Goal: Transaction & Acquisition: Purchase product/service

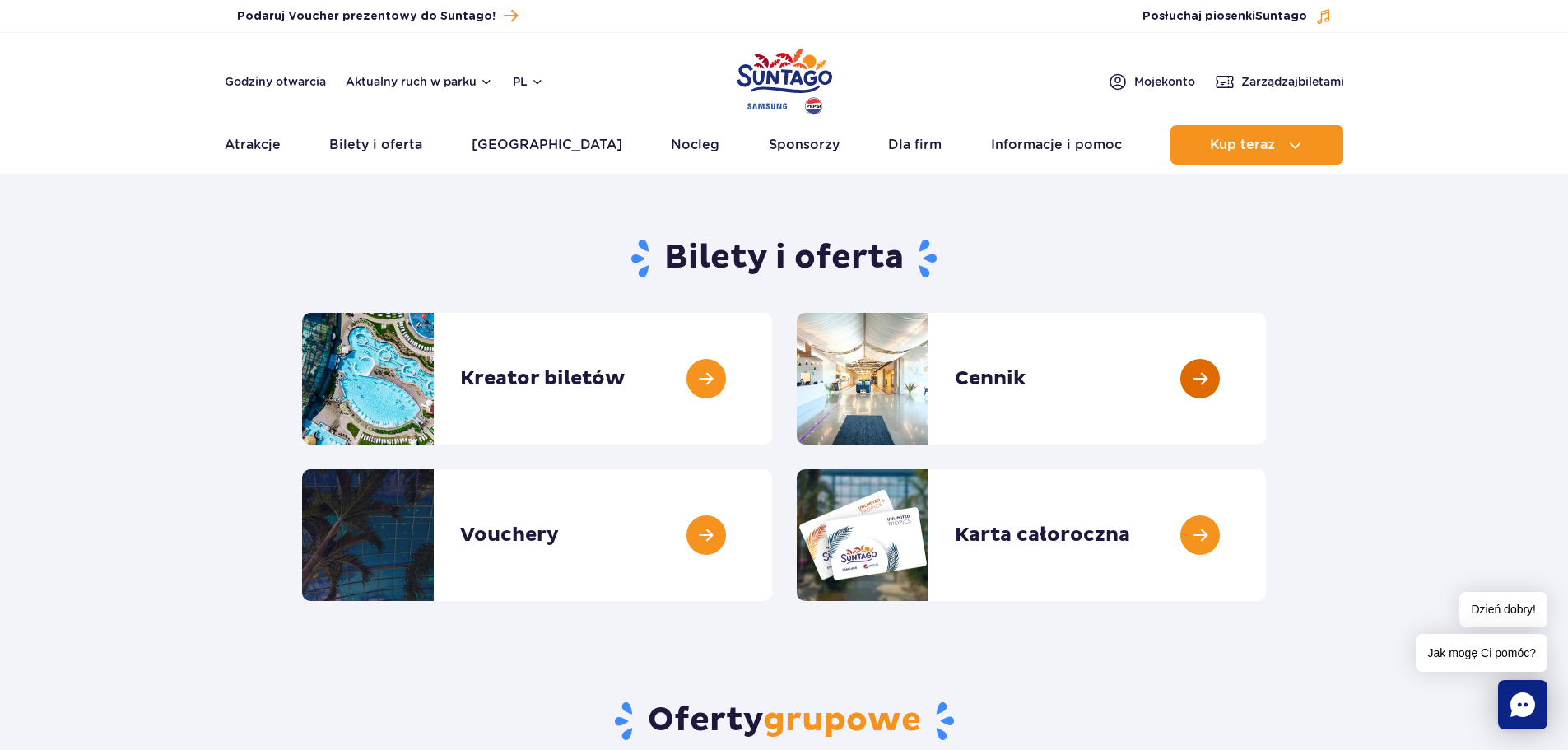
click at [1266, 386] on link at bounding box center [1266, 379] width 0 height 132
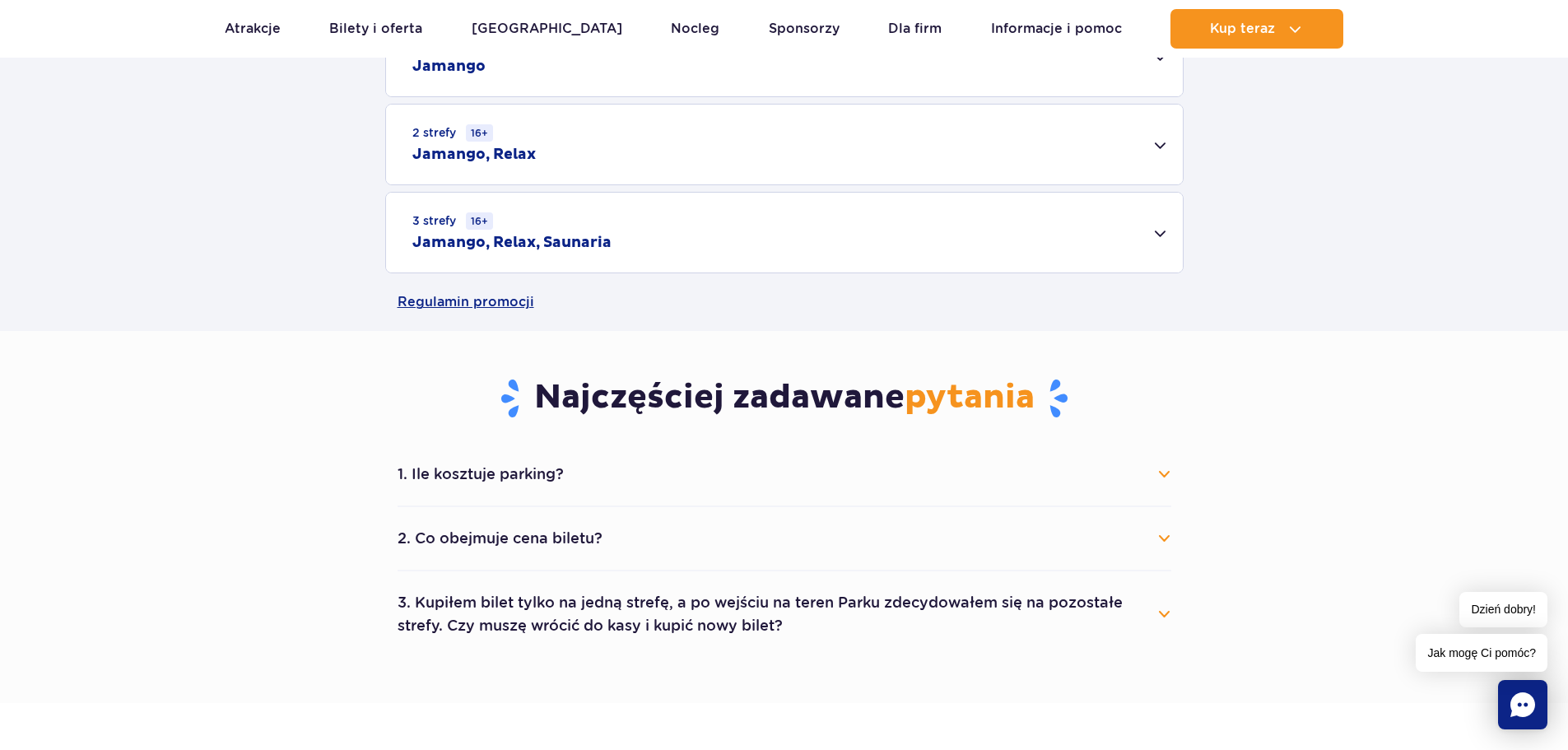
scroll to position [329, 0]
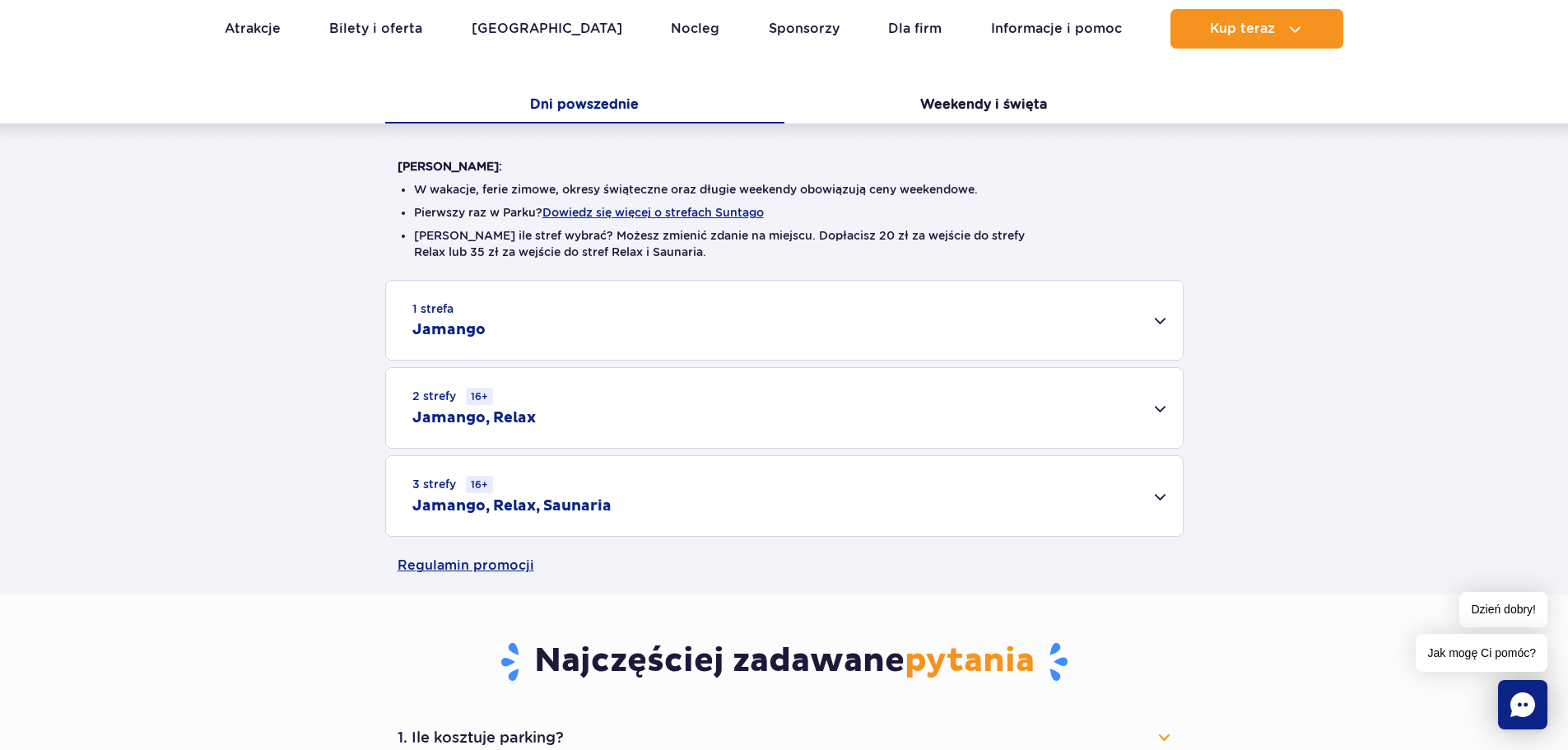
drag, startPoint x: 1350, startPoint y: 312, endPoint x: 1102, endPoint y: 239, distance: 258.5
click at [1350, 312] on div "1 strefa Jamango Dorosły (18 – 65 lat) / Nastolatek (16 – 18 lat) Ten sam dzień…" at bounding box center [784, 407] width 1568 height 257
click at [551, 98] on button "Dni powszednie" at bounding box center [584, 106] width 399 height 34
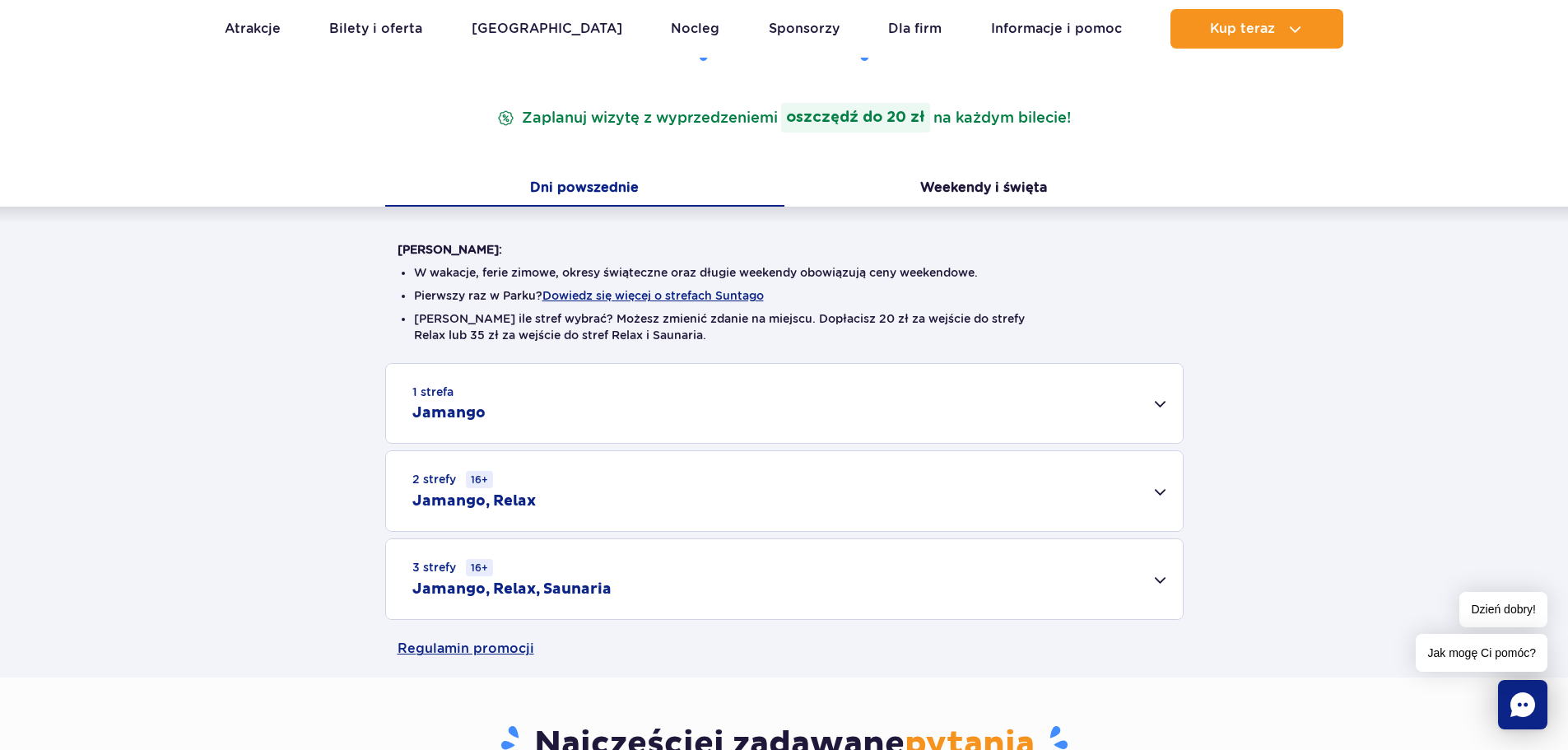
scroll to position [411, 0]
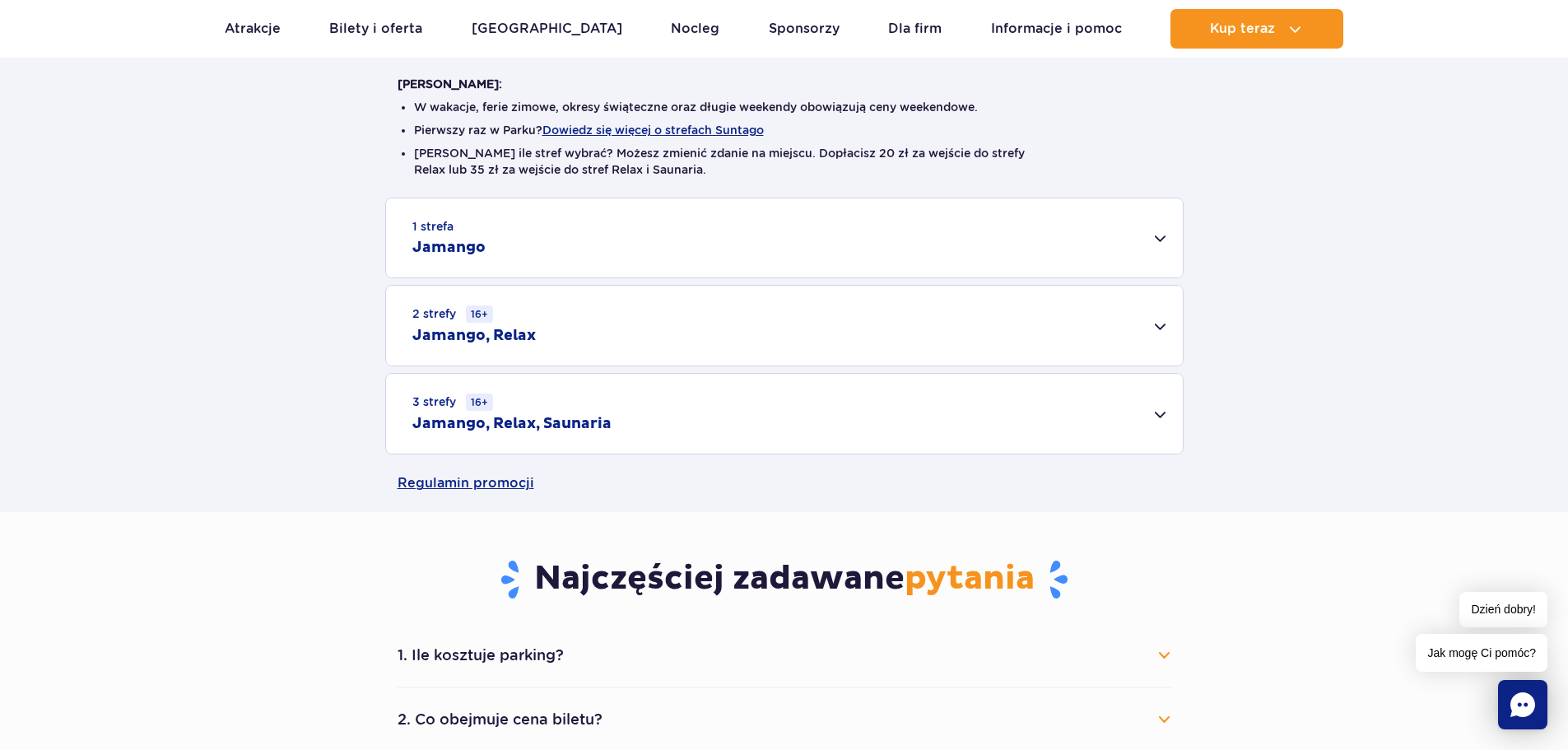
click at [628, 326] on div "2 strefy 16+ Jamango, Relax" at bounding box center [784, 325] width 797 height 80
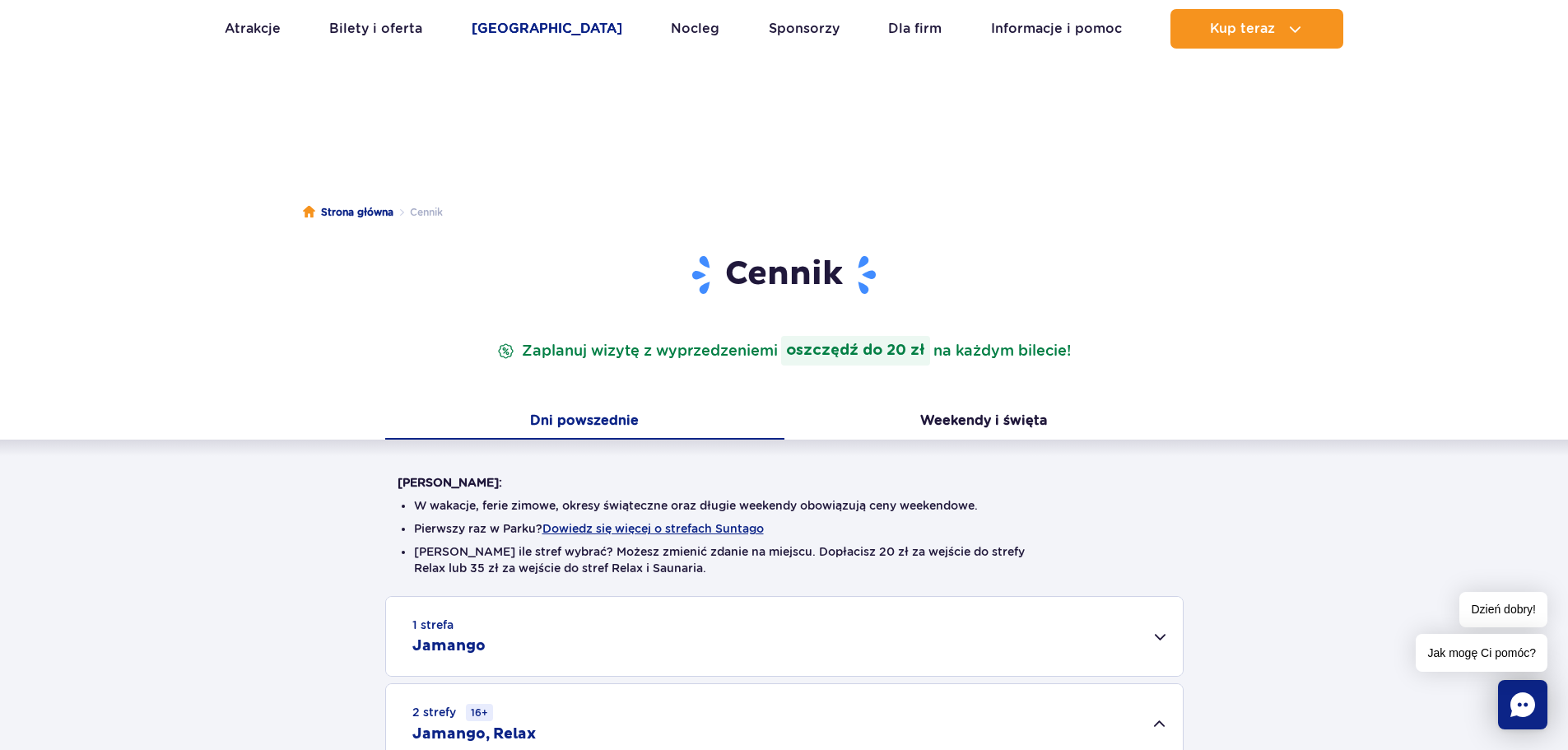
scroll to position [0, 0]
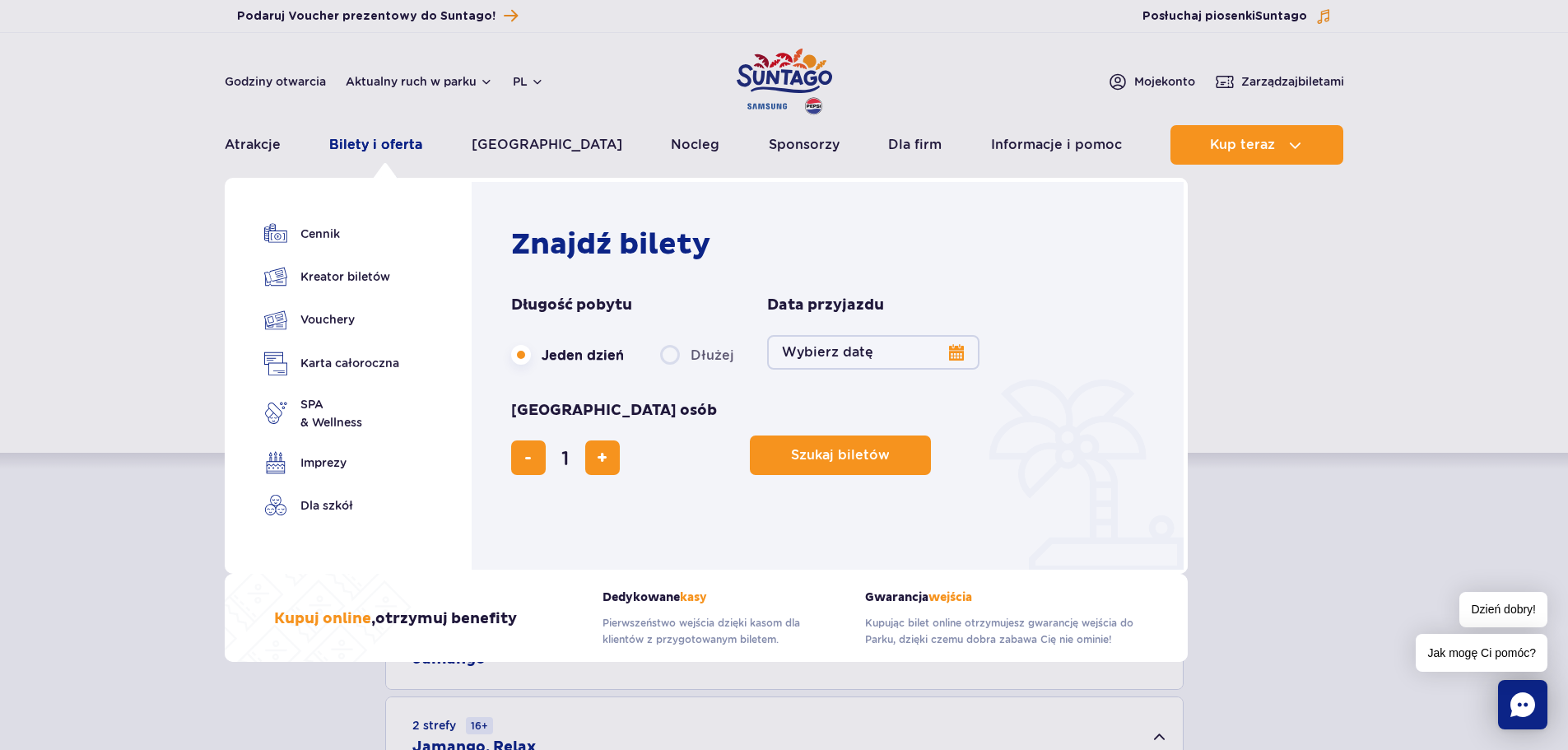
click at [391, 142] on link "Bilety i oferta" at bounding box center [375, 145] width 93 height 40
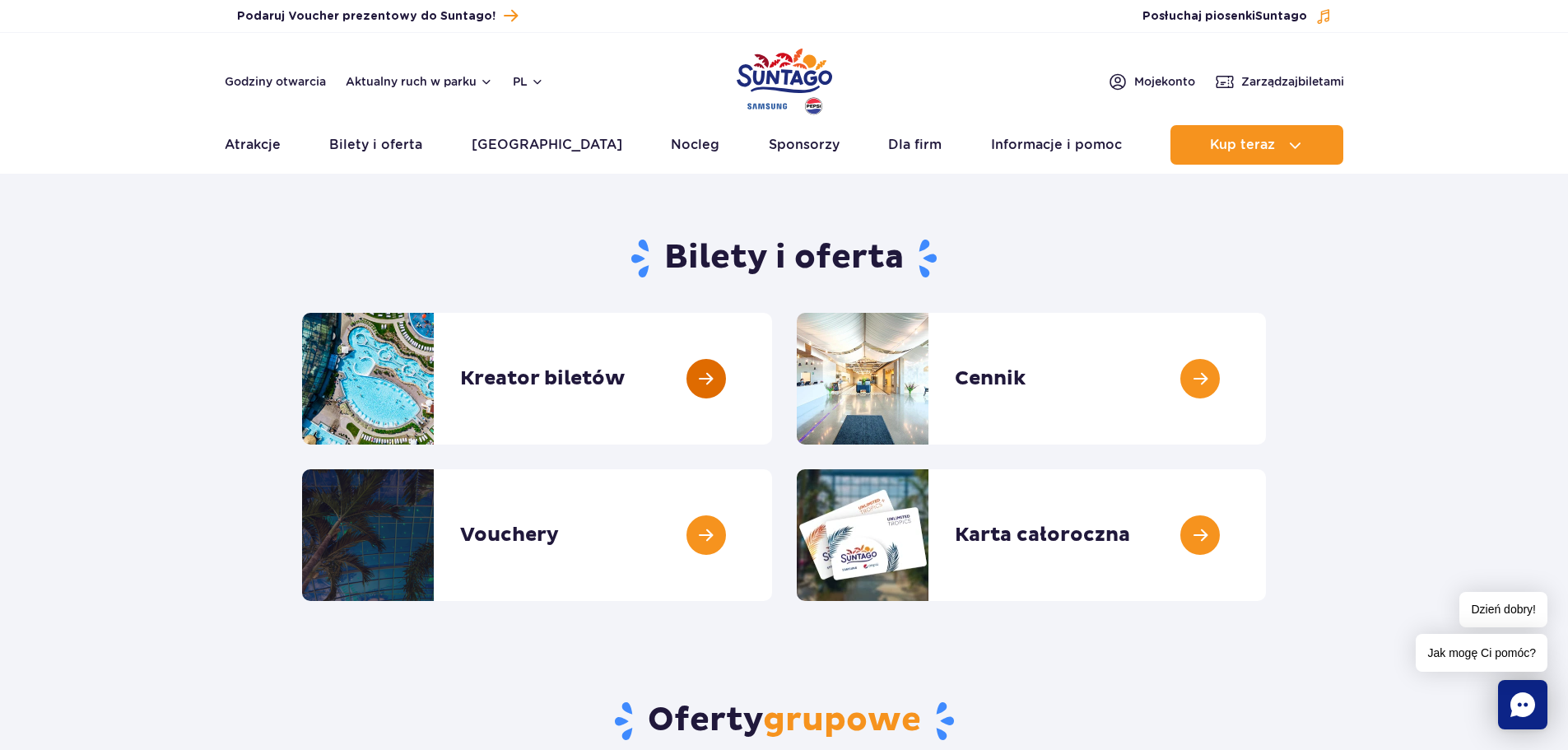
click at [772, 373] on link at bounding box center [772, 379] width 0 height 132
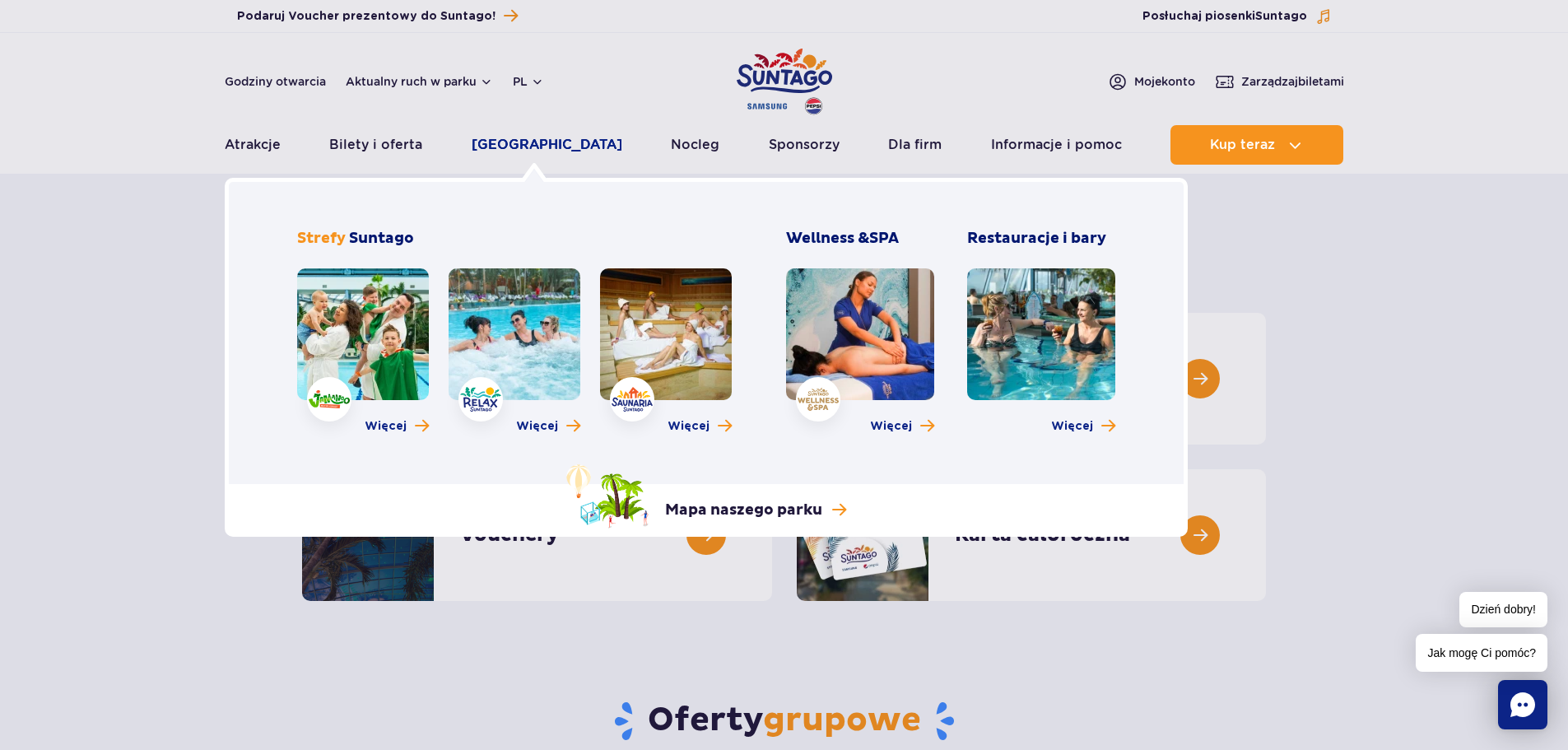
click at [522, 143] on link "[GEOGRAPHIC_DATA]" at bounding box center [546, 145] width 151 height 40
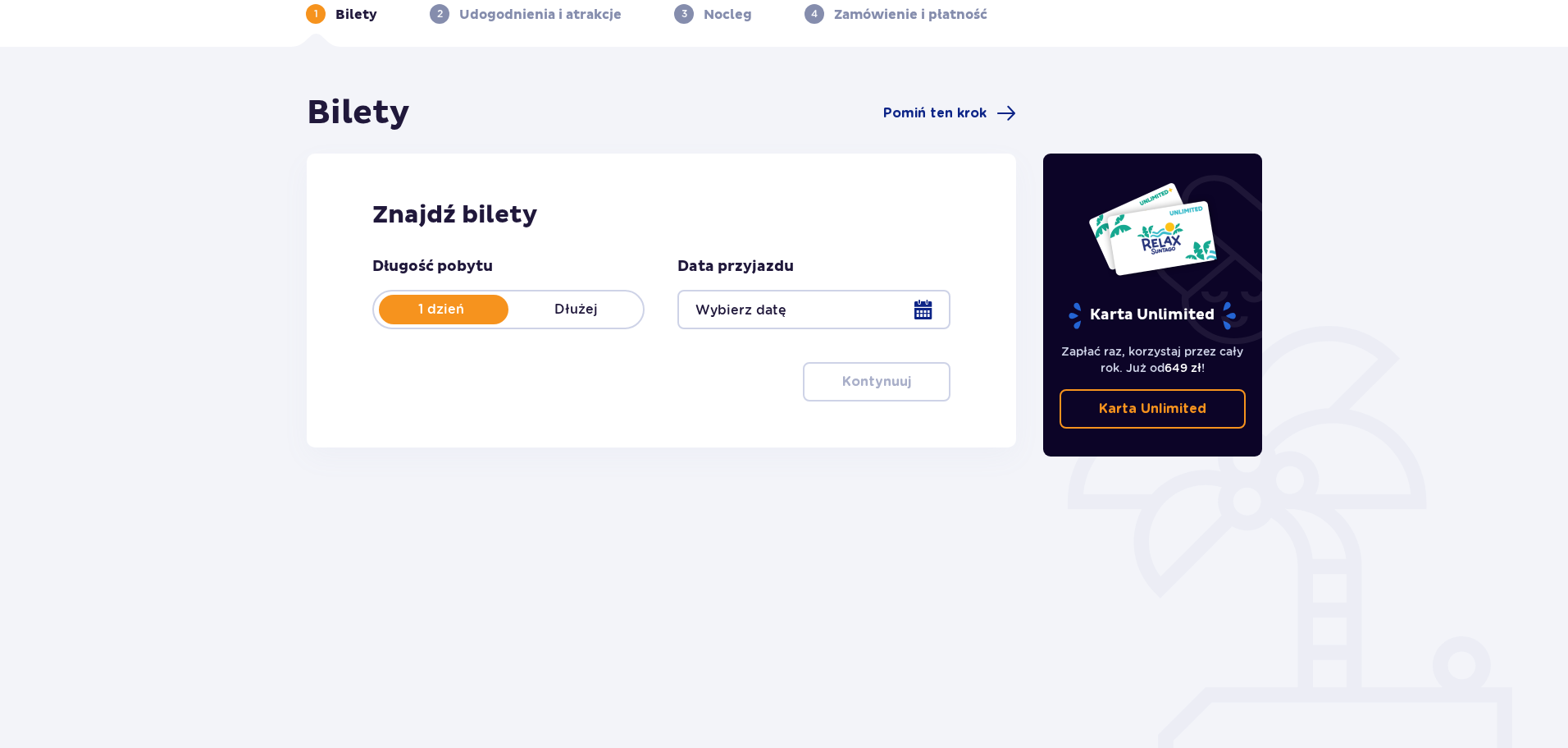
scroll to position [89, 0]
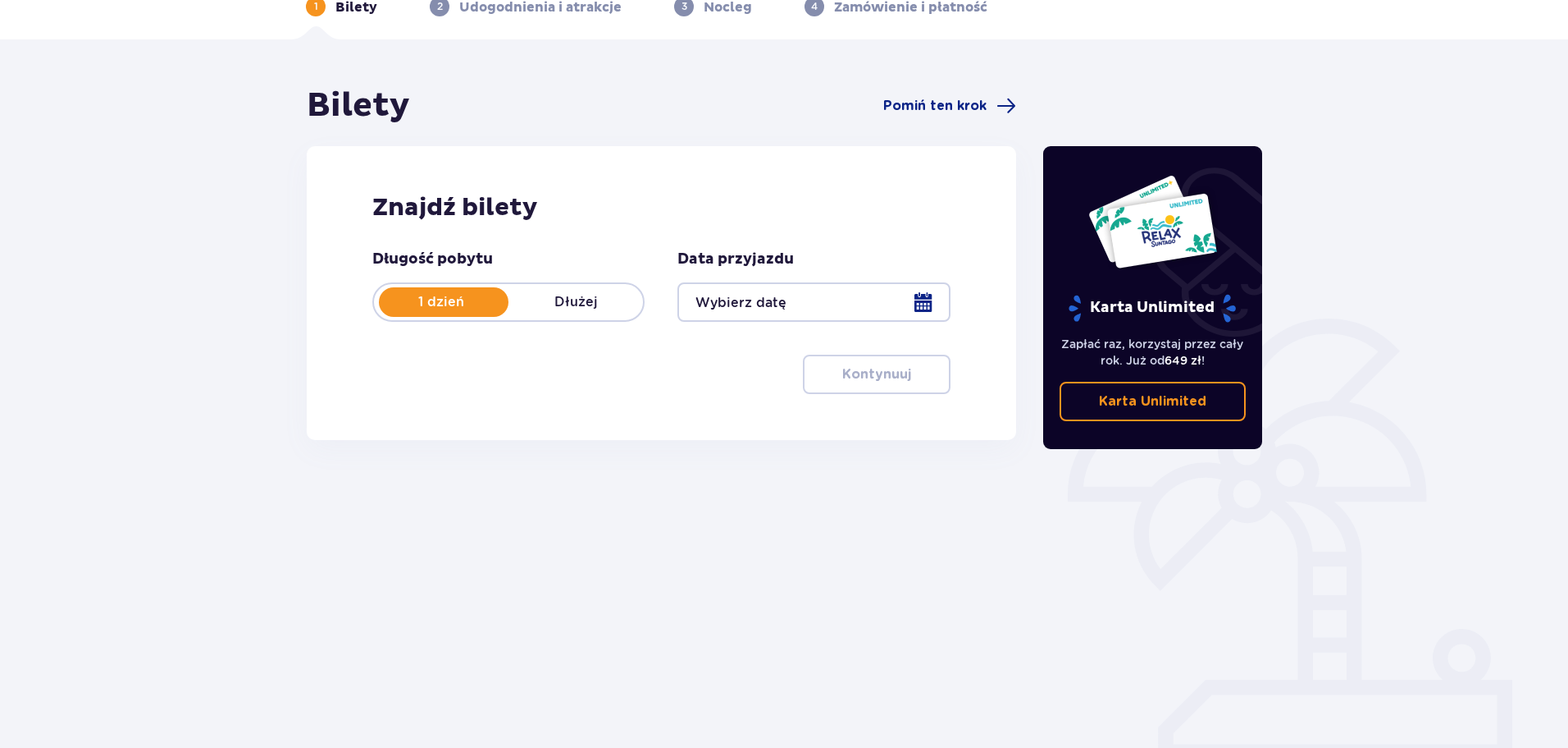
click at [921, 305] on div at bounding box center [813, 302] width 272 height 40
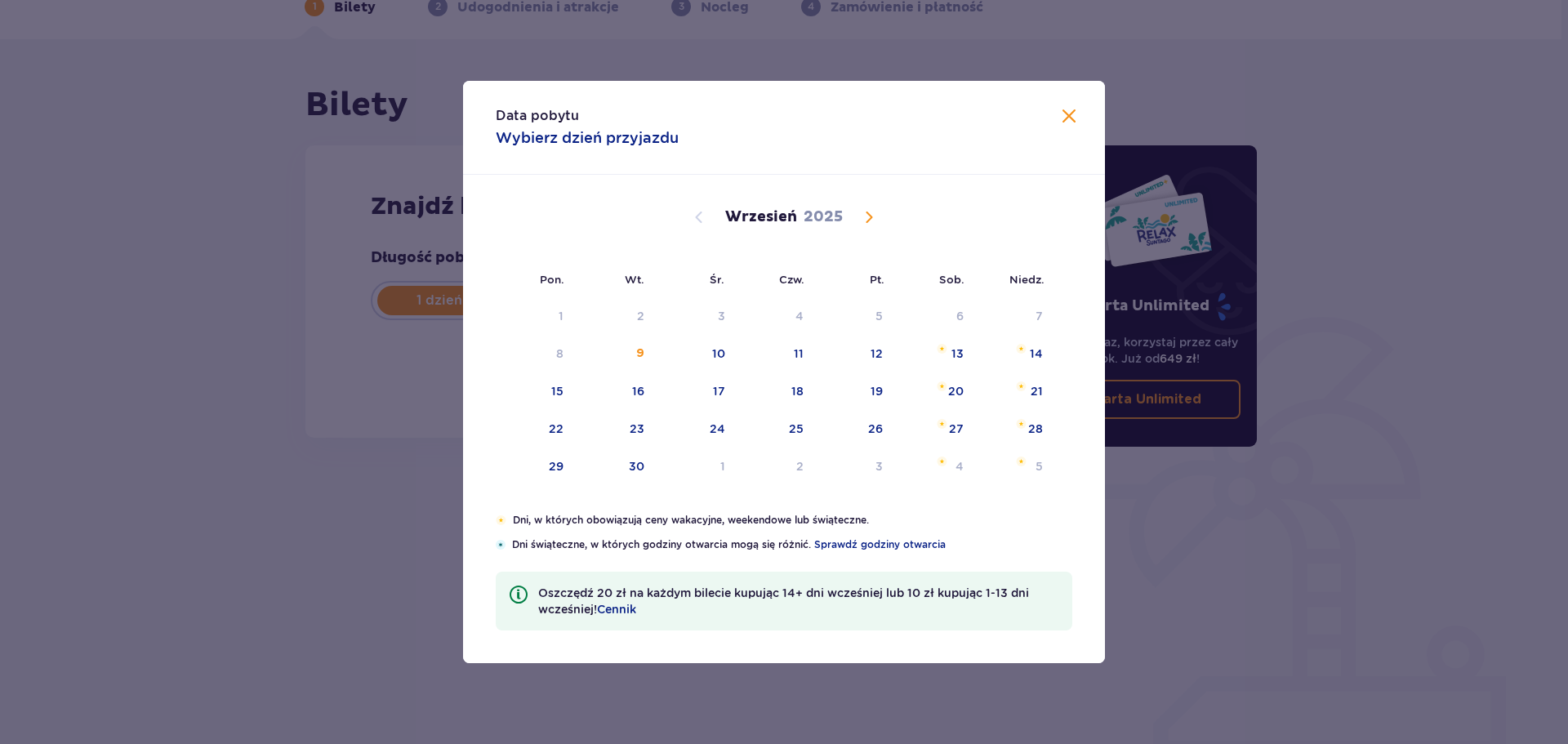
click at [861, 211] on span "Calendar" at bounding box center [869, 217] width 20 height 20
click at [872, 342] on div "10" at bounding box center [856, 354] width 81 height 36
type input "10.10.25"
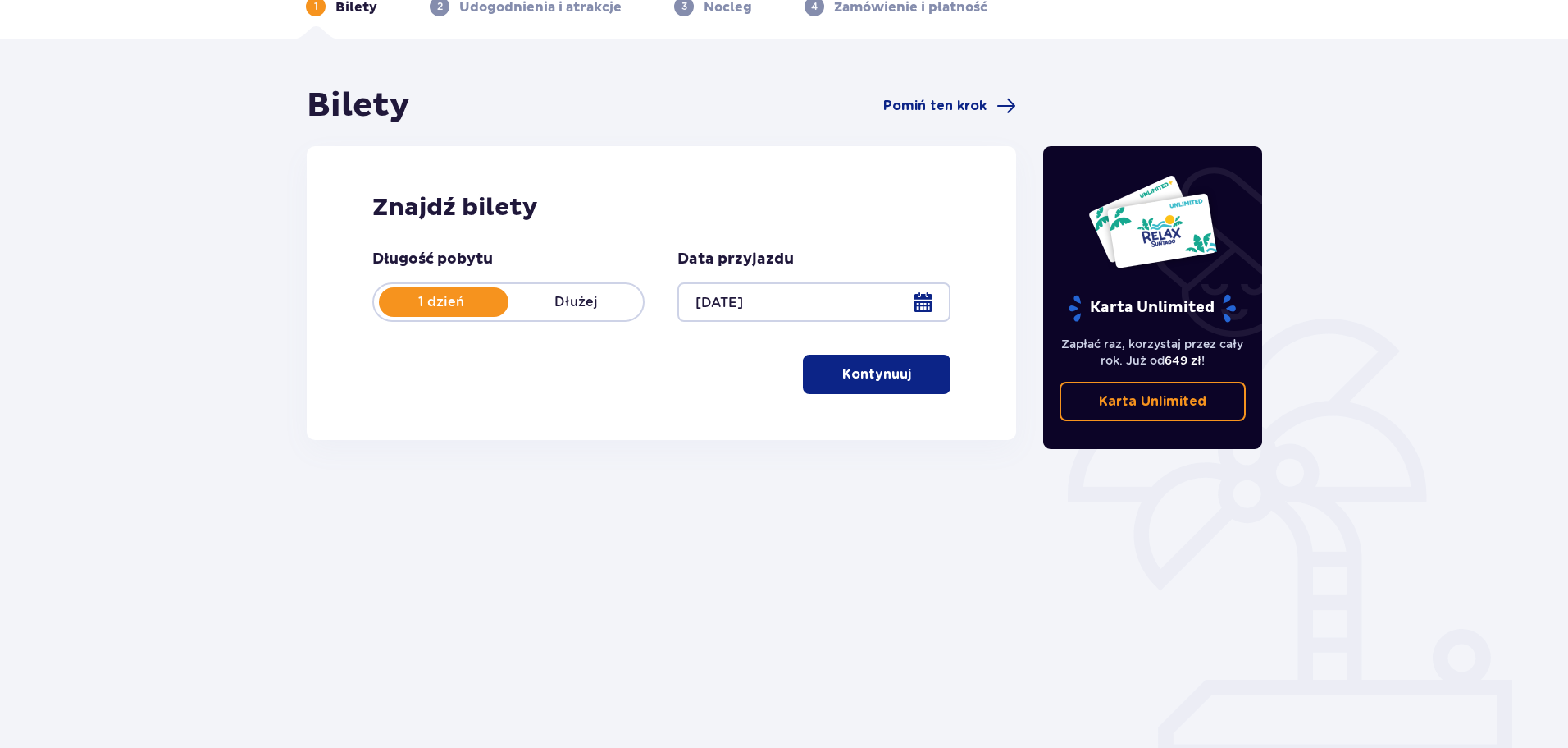
click at [889, 380] on p "Kontynuuj" at bounding box center [876, 374] width 69 height 18
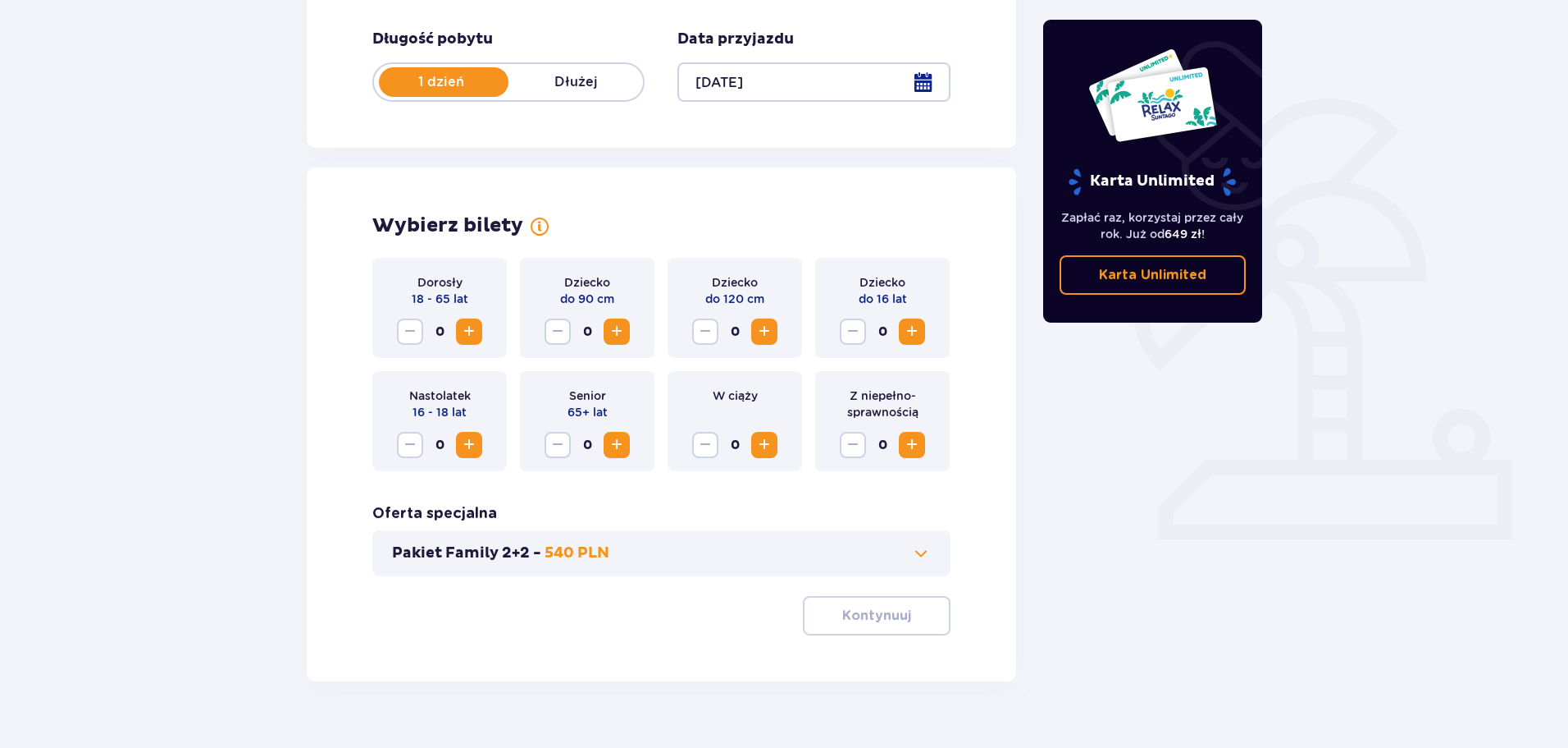
scroll to position [341, 0]
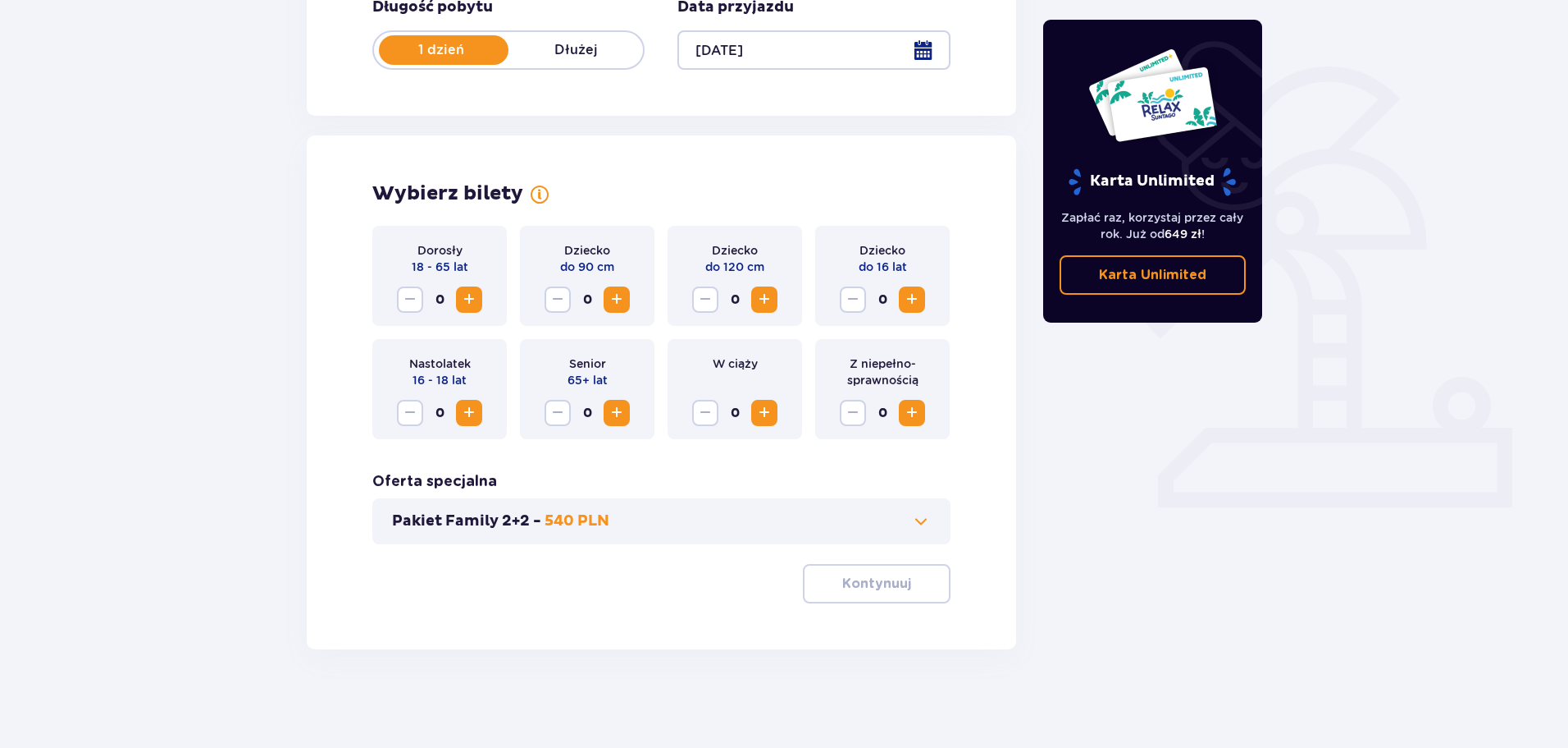
click at [465, 301] on span "Increase" at bounding box center [469, 299] width 20 height 20
click at [919, 299] on span "Increase" at bounding box center [912, 299] width 20 height 20
click at [908, 298] on span "Increase" at bounding box center [912, 299] width 20 height 20
click at [922, 518] on span at bounding box center [921, 521] width 20 height 20
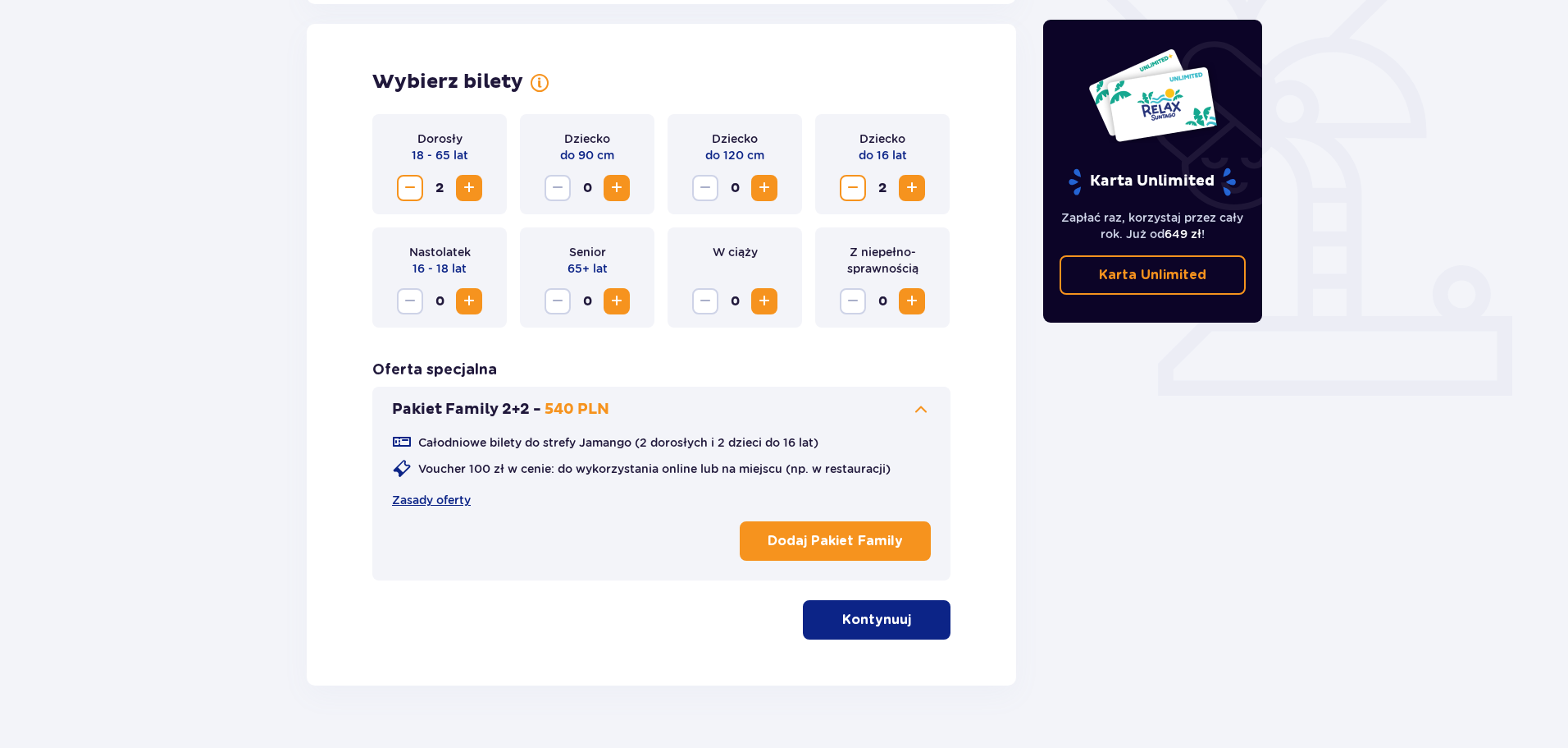
scroll to position [457, 0]
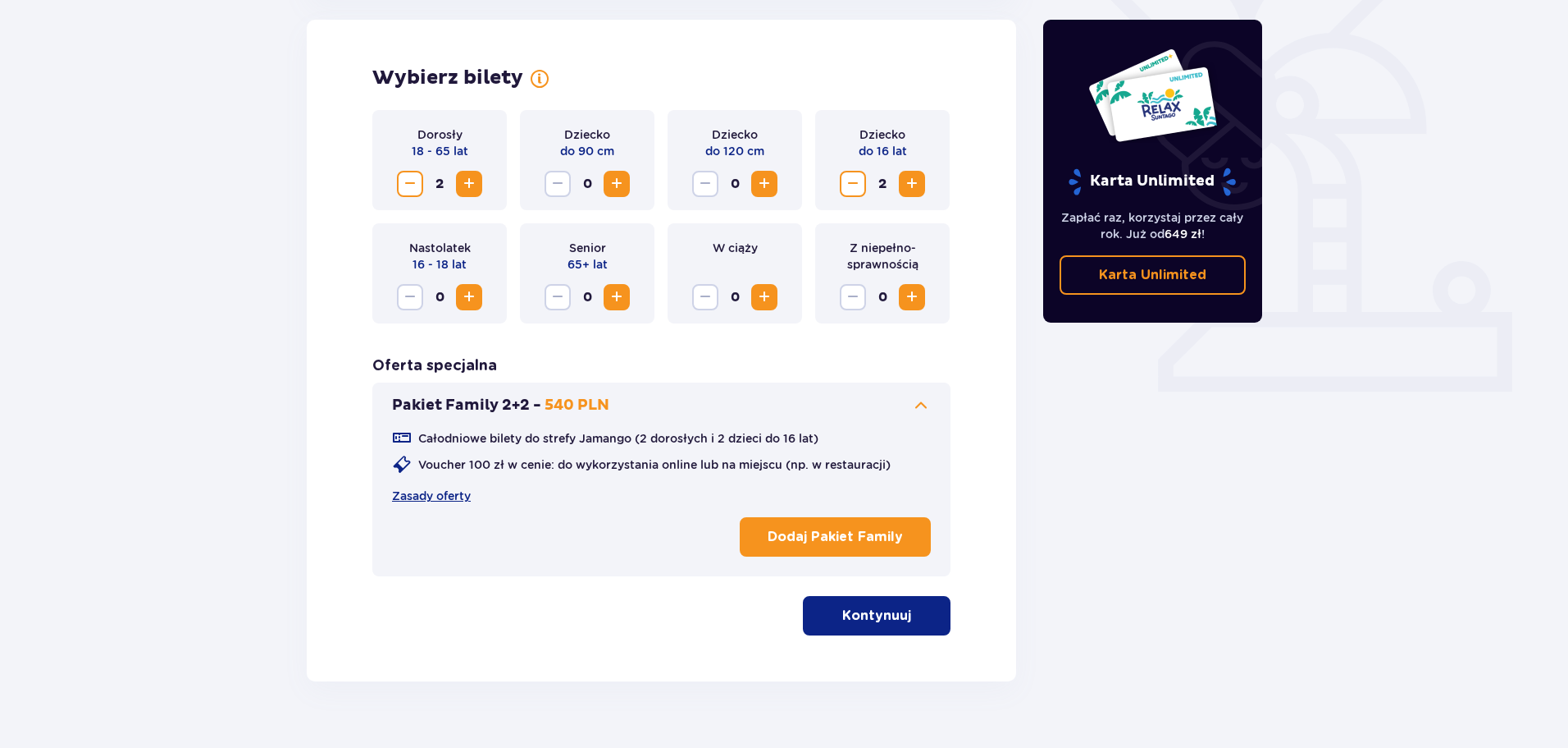
click at [824, 533] on p "Dodaj Pakiet Family" at bounding box center [835, 537] width 136 height 18
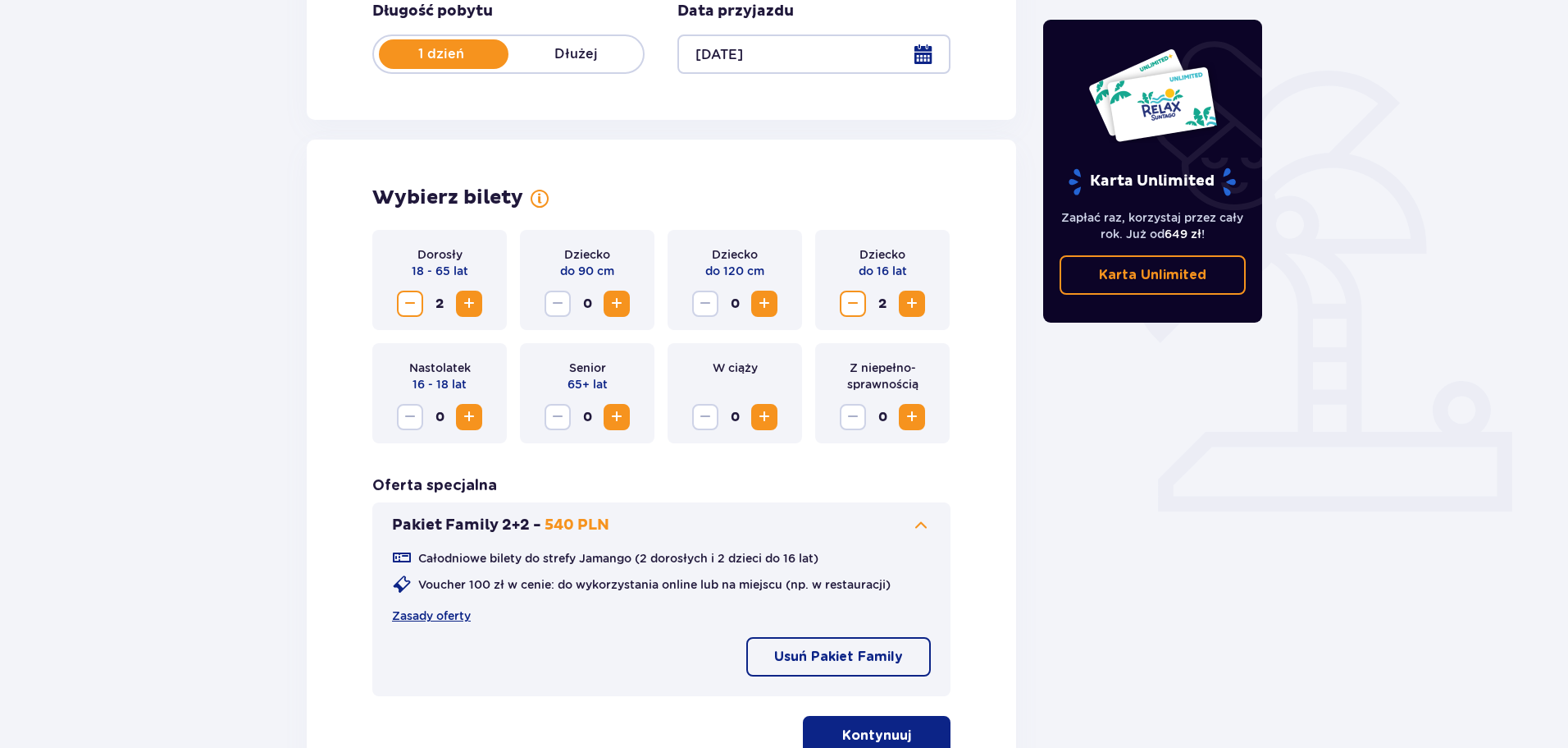
scroll to position [374, 0]
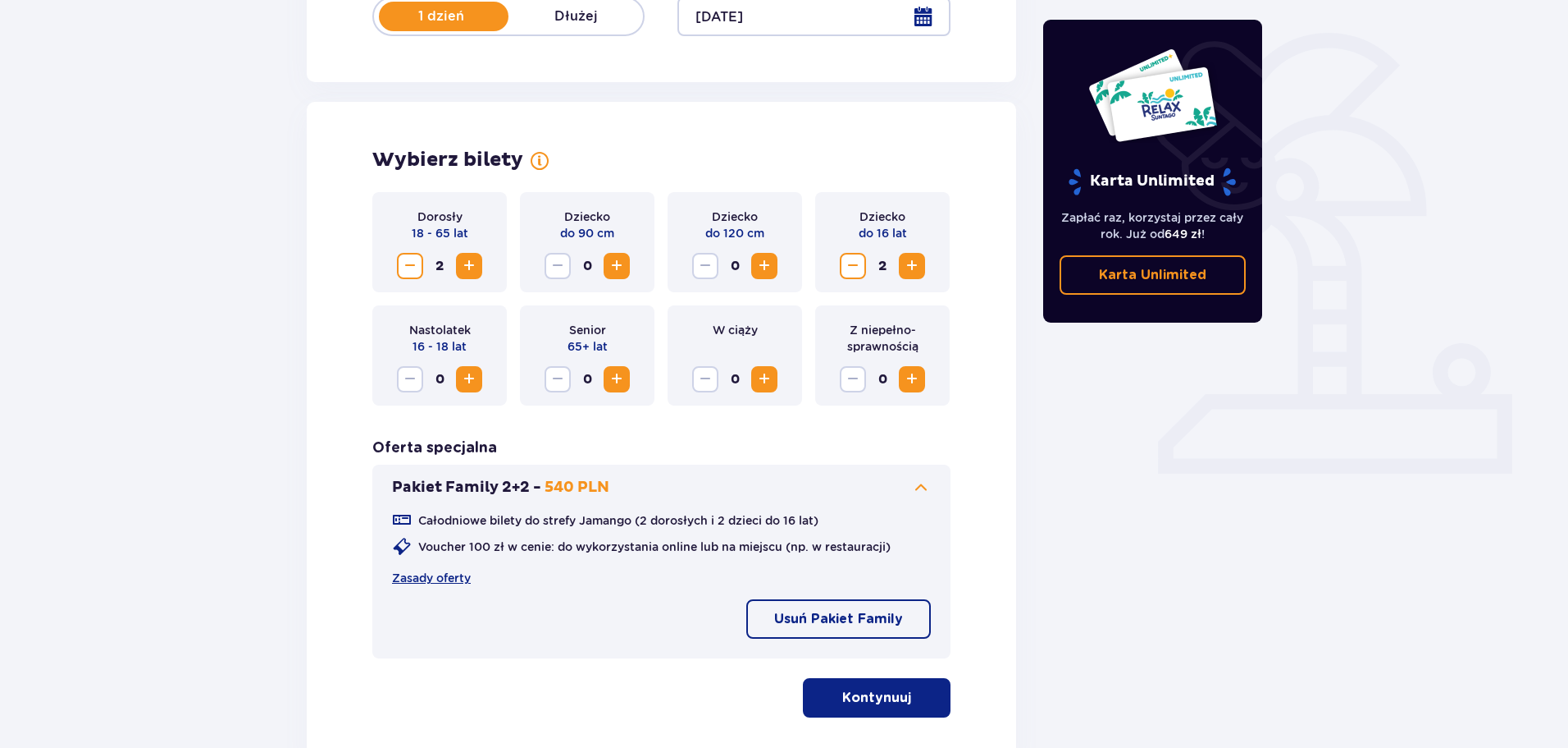
click at [1421, 525] on div "Bilety Pomiń ten krok Znajdź bilety Długość pobytu 1 dzień Dłużej Data przyjazd…" at bounding box center [784, 307] width 1568 height 1108
click at [431, 575] on link "Zasady oferty" at bounding box center [431, 577] width 79 height 16
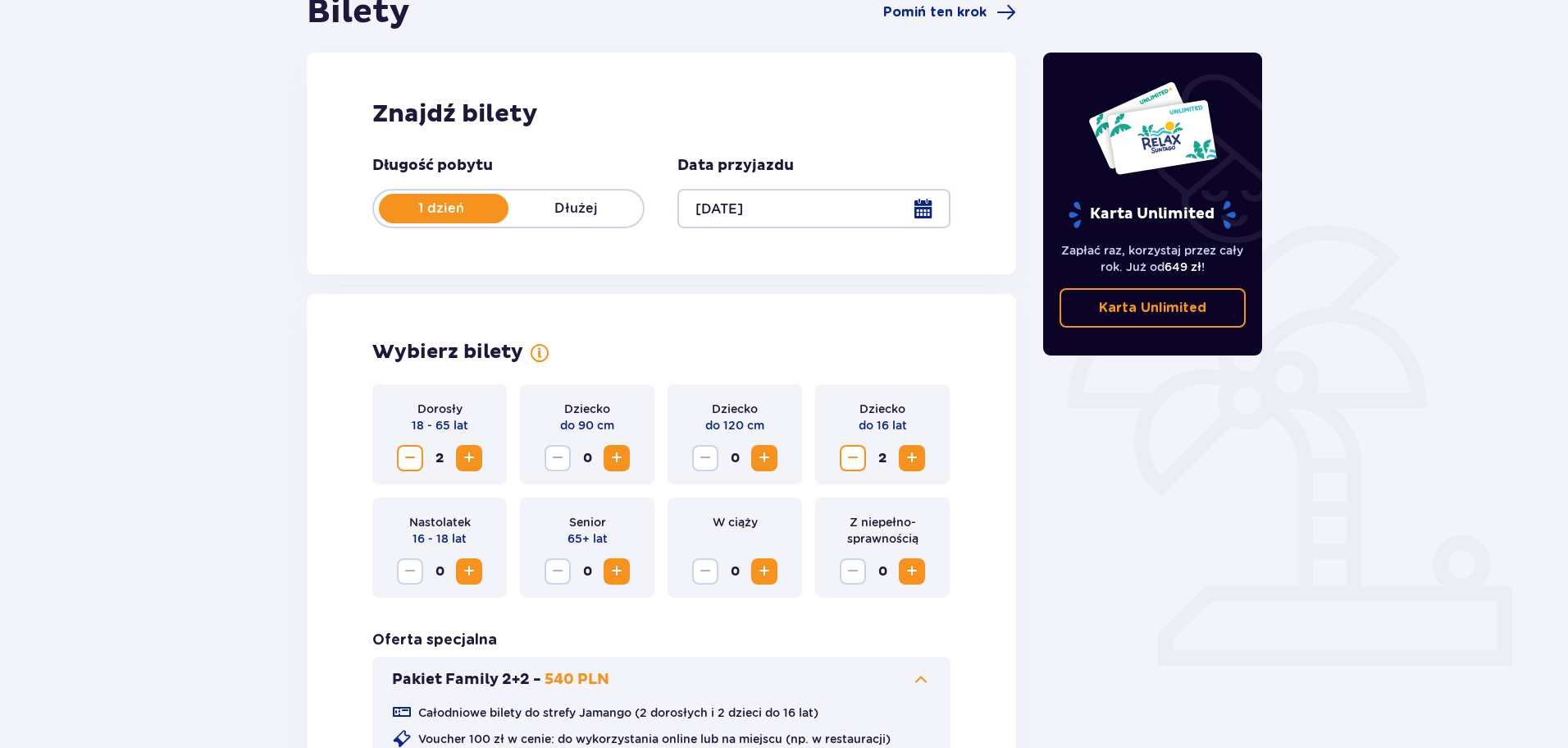
scroll to position [0, 0]
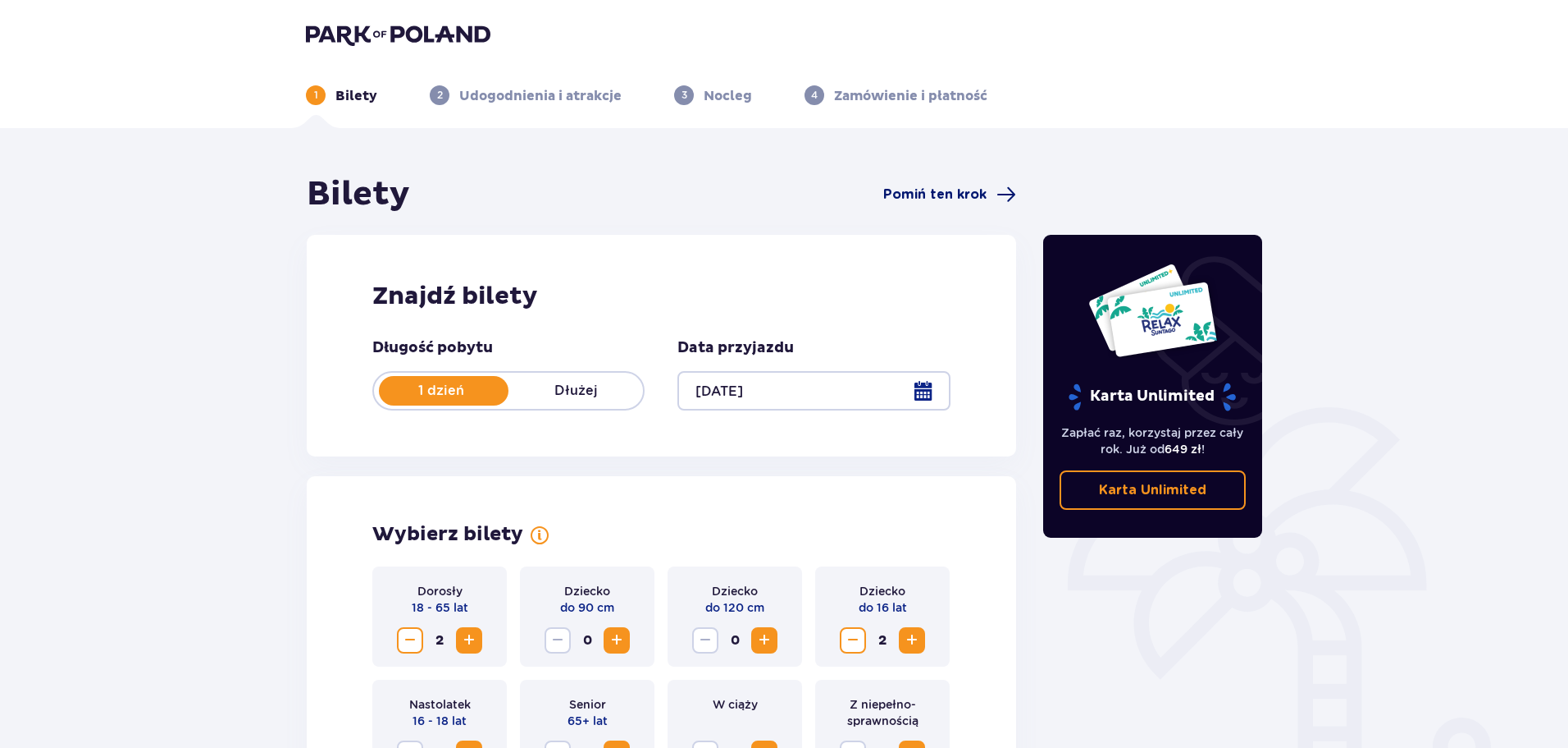
click at [919, 191] on span "Pomiń ten krok" at bounding box center [935, 194] width 103 height 18
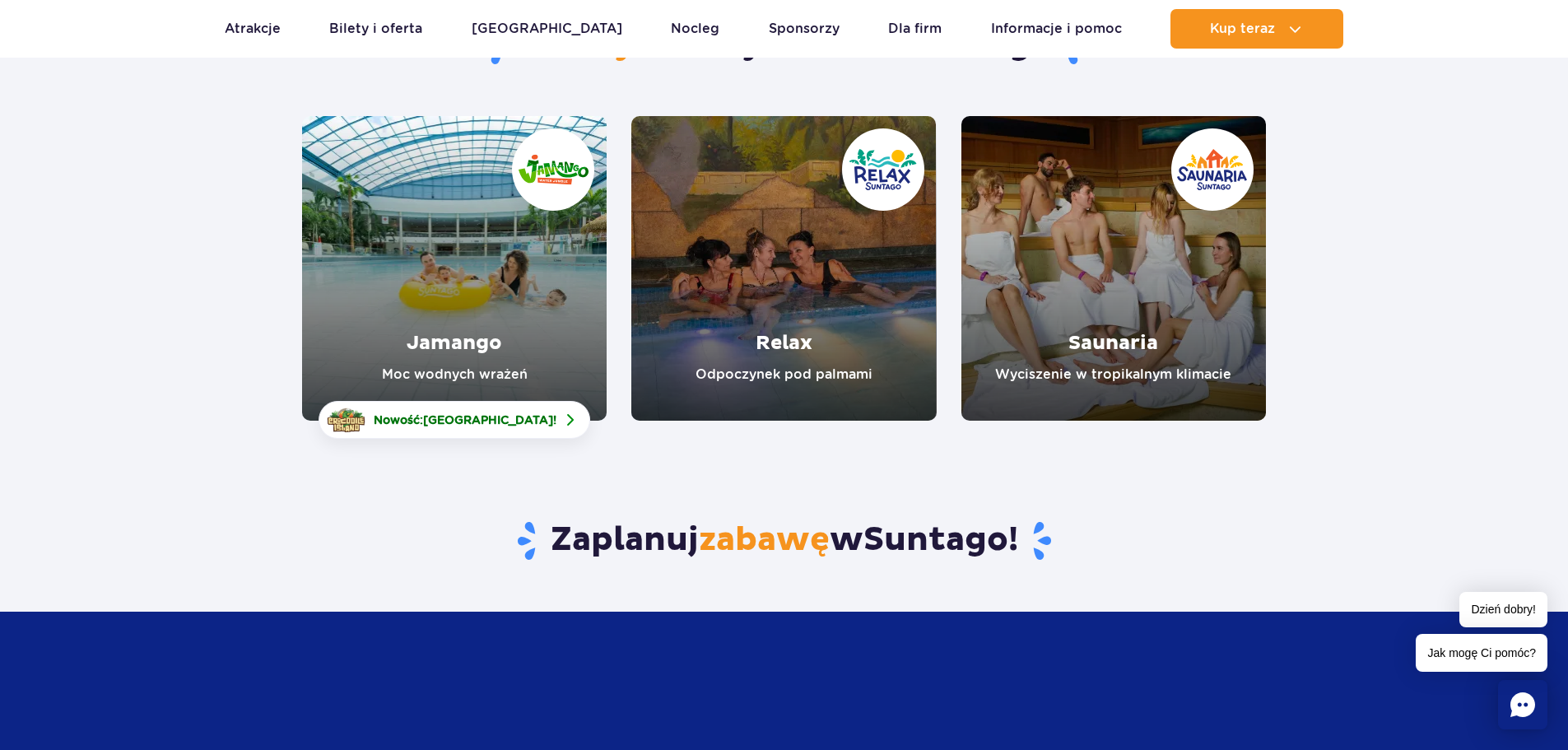
scroll to position [247, 0]
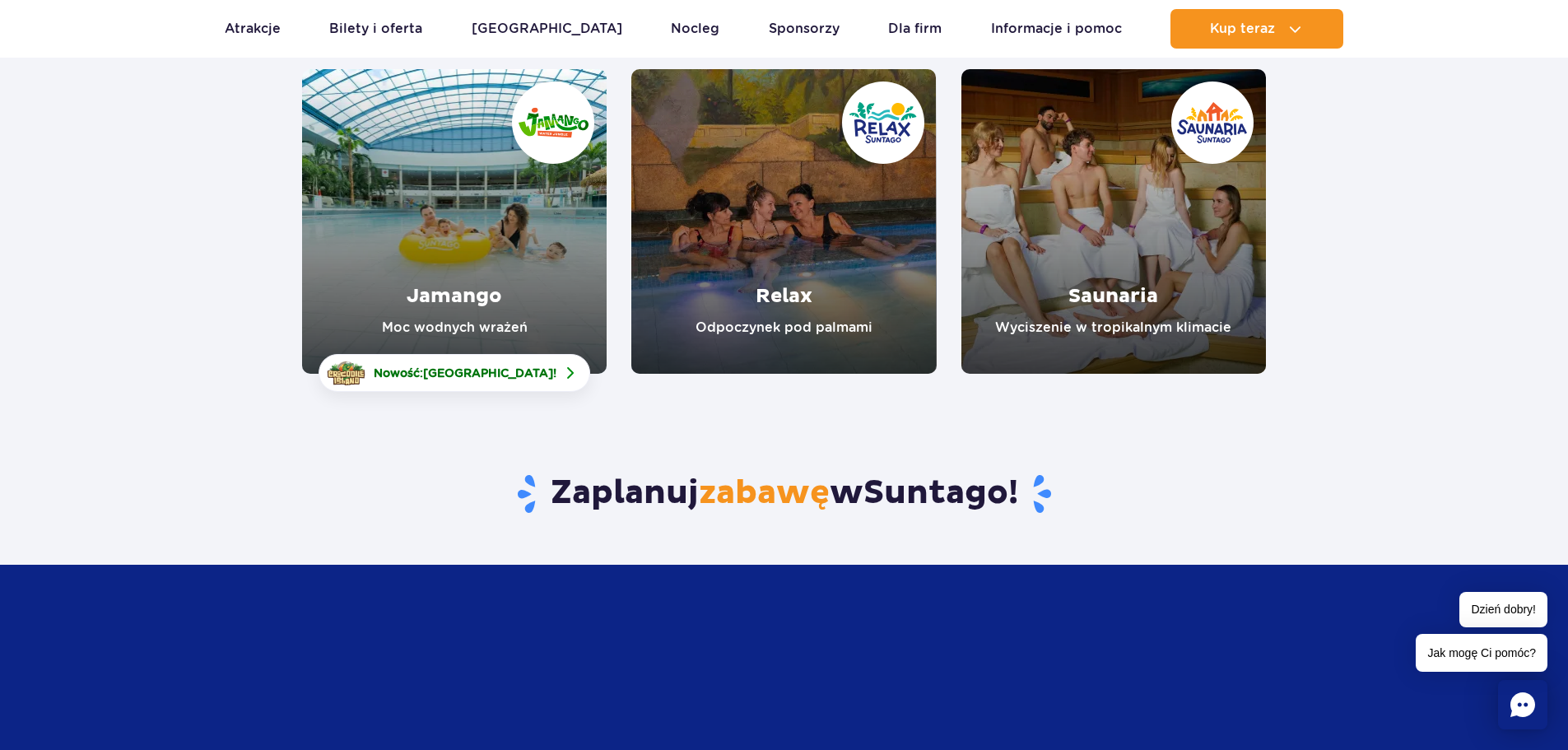
click at [742, 235] on link "Relax" at bounding box center [784, 222] width 305 height 305
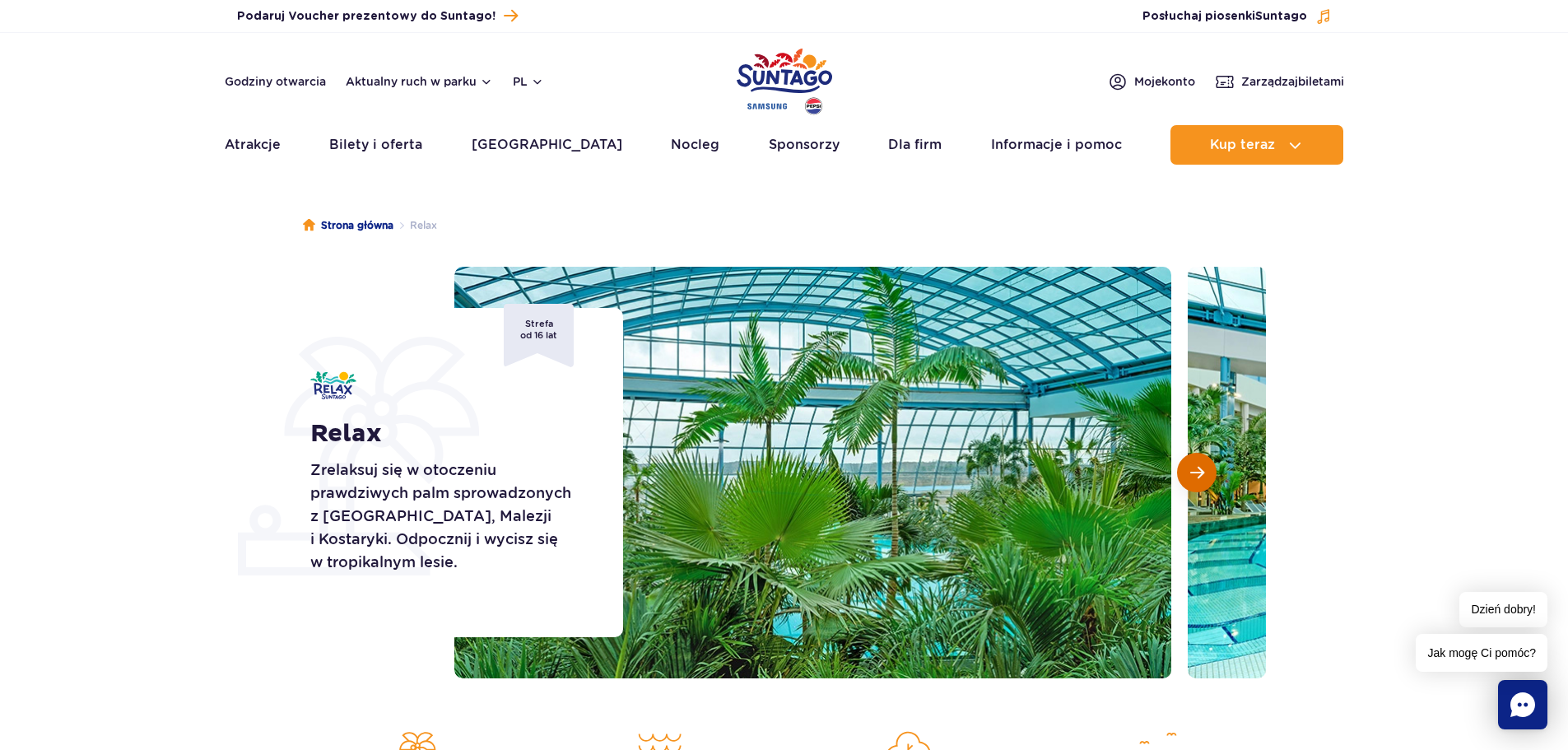
click at [1198, 477] on span "Następny slajd" at bounding box center [1197, 472] width 14 height 14
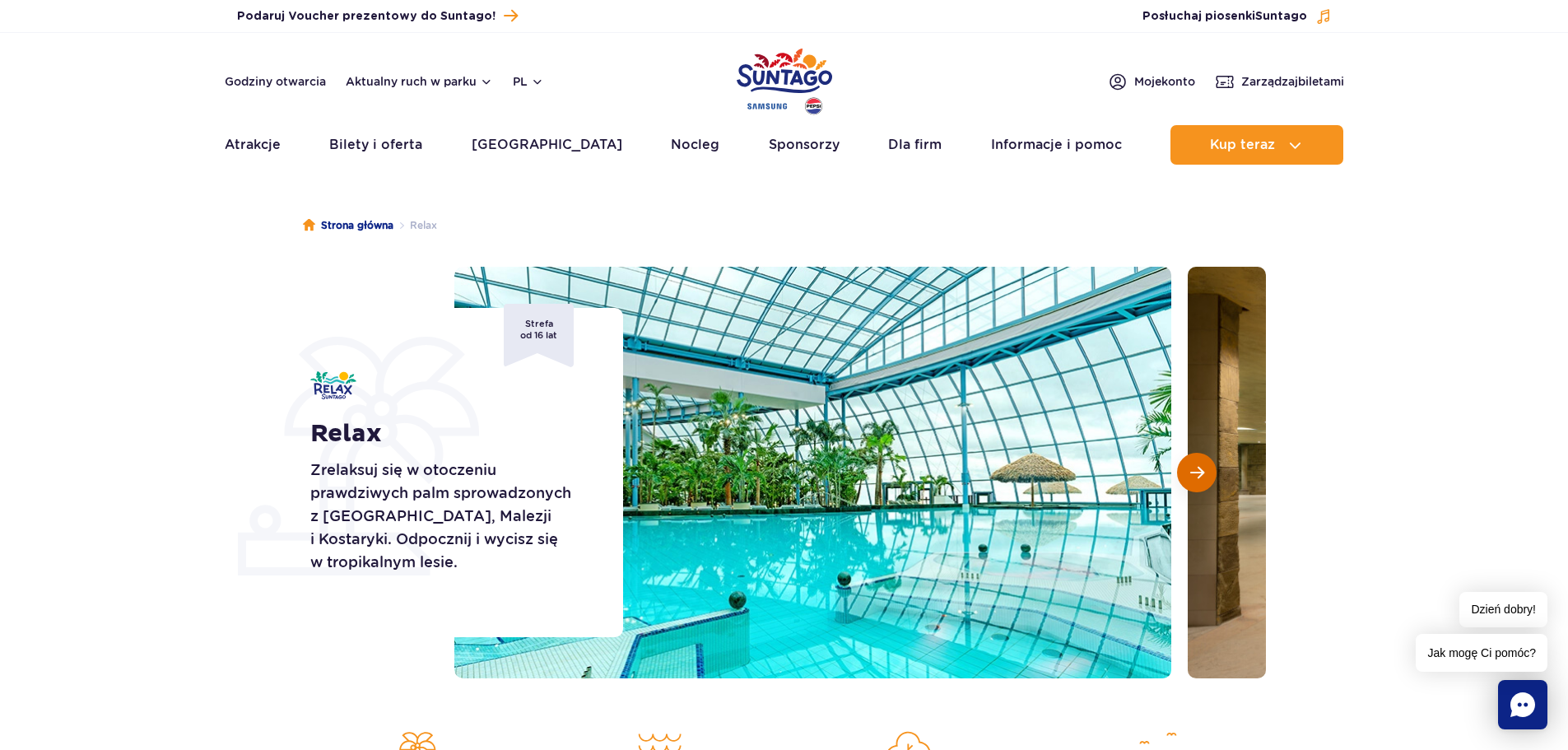
click at [1198, 477] on span "Następny slajd" at bounding box center [1197, 472] width 14 height 14
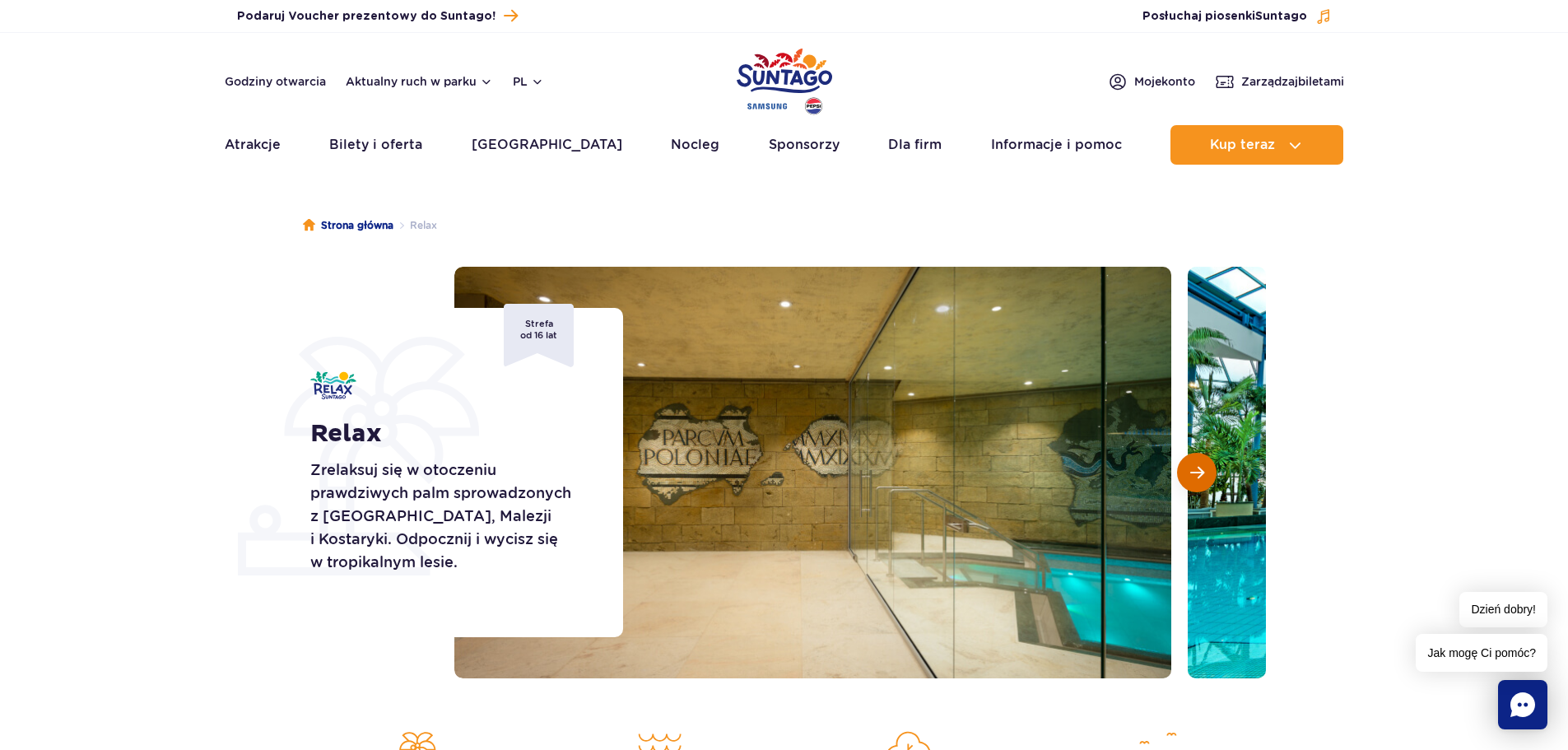
click at [1198, 477] on span "Następny slajd" at bounding box center [1197, 472] width 14 height 14
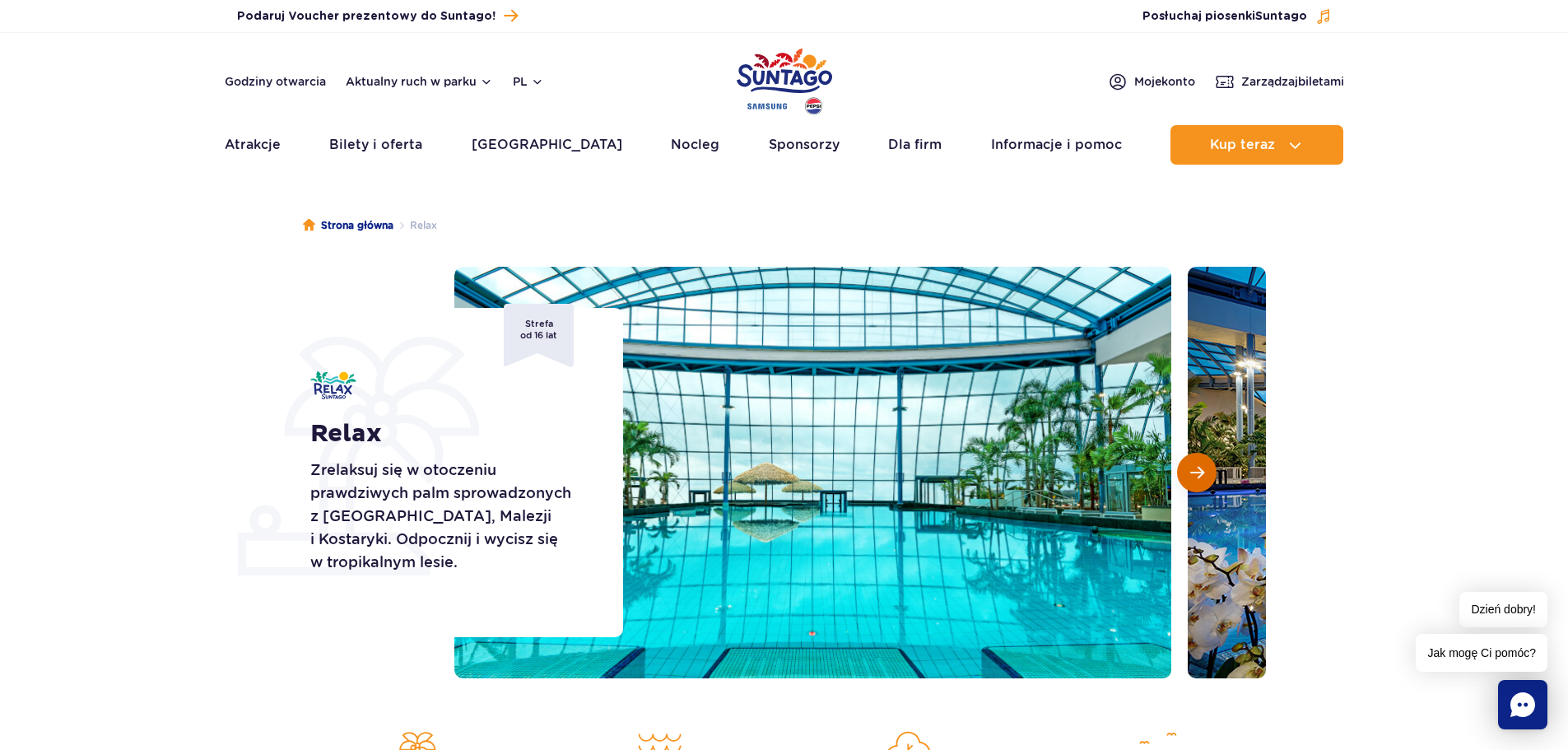
click at [1198, 477] on span "Następny slajd" at bounding box center [1197, 472] width 14 height 14
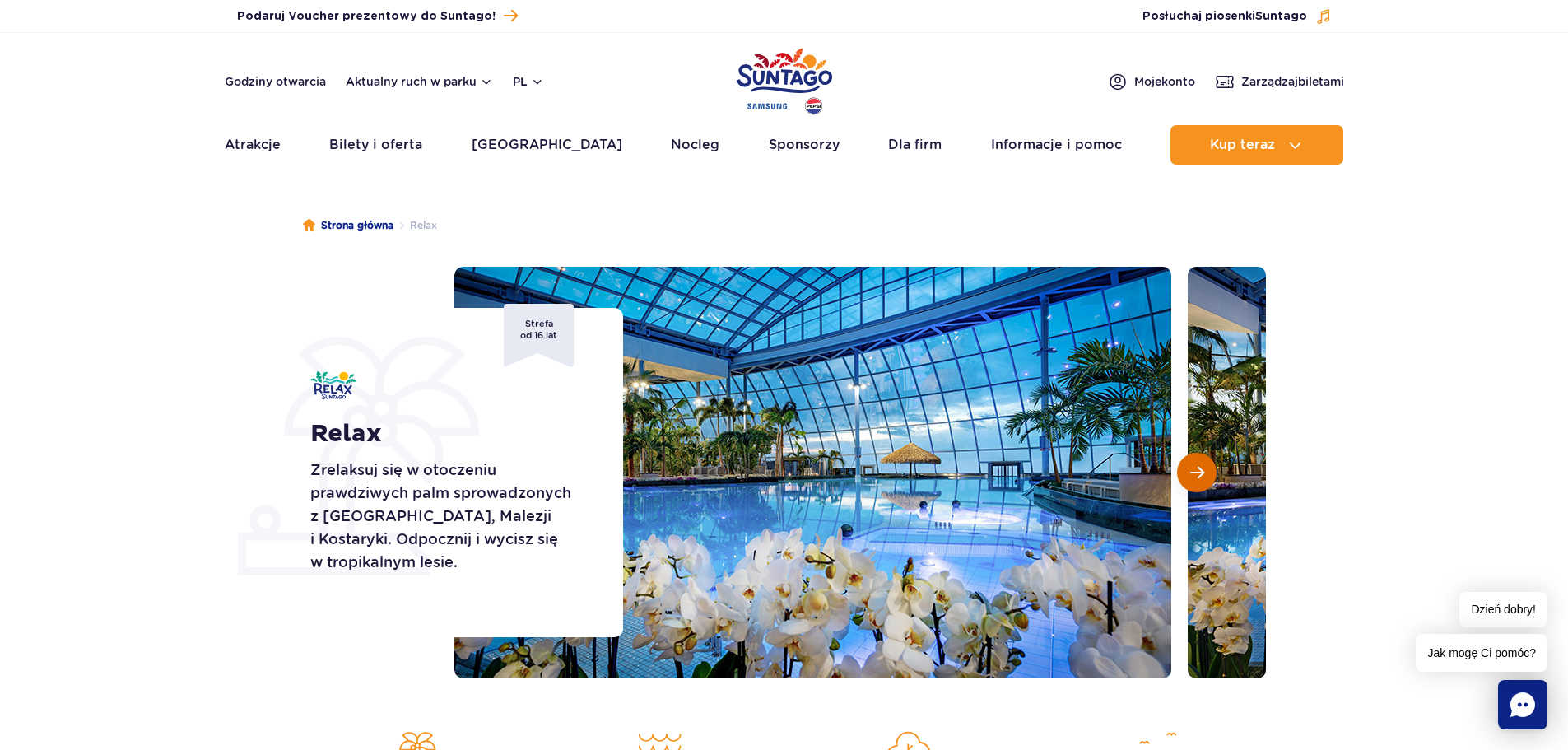
click at [1198, 477] on span "Następny slajd" at bounding box center [1197, 472] width 14 height 14
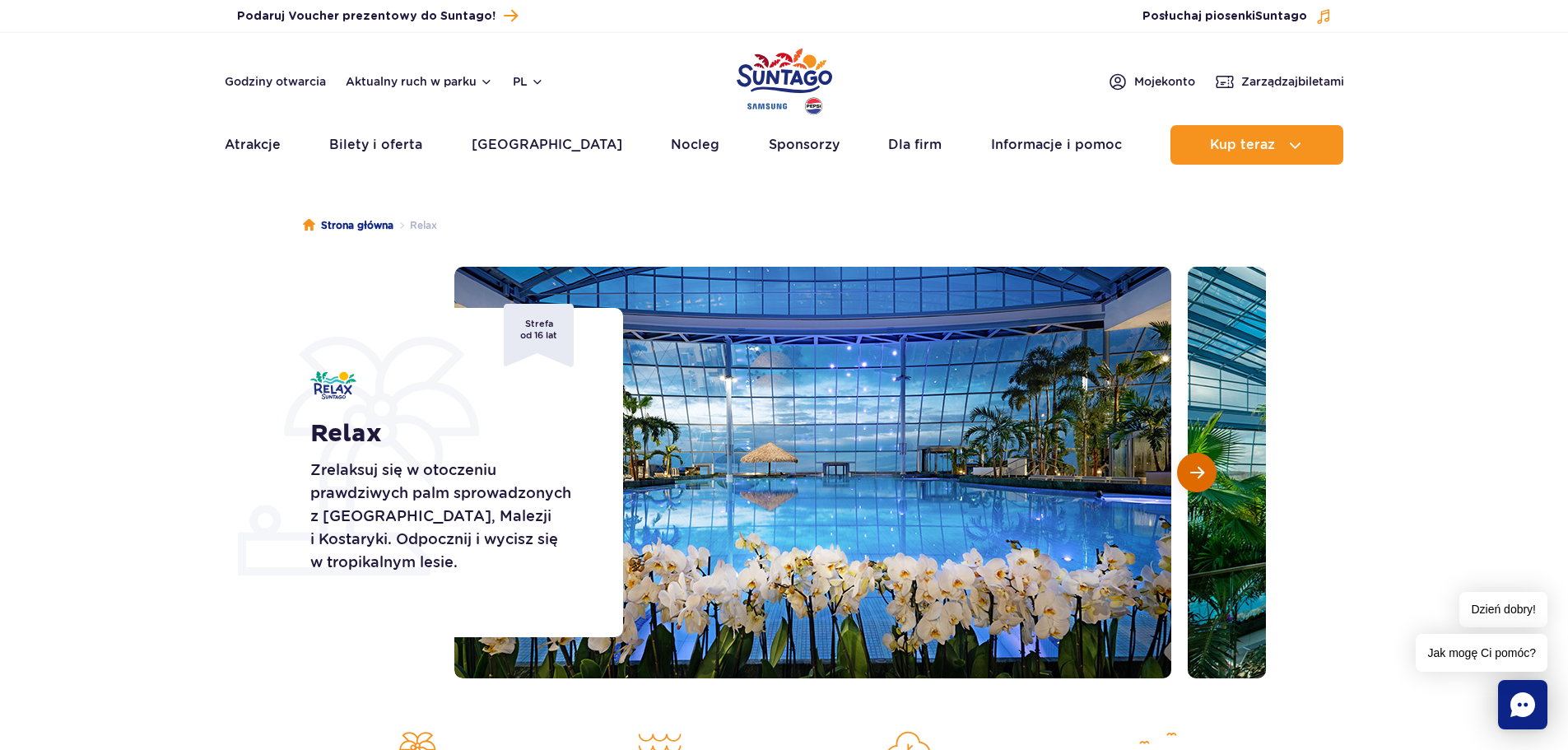
click at [1198, 477] on span "Następny slajd" at bounding box center [1197, 472] width 14 height 14
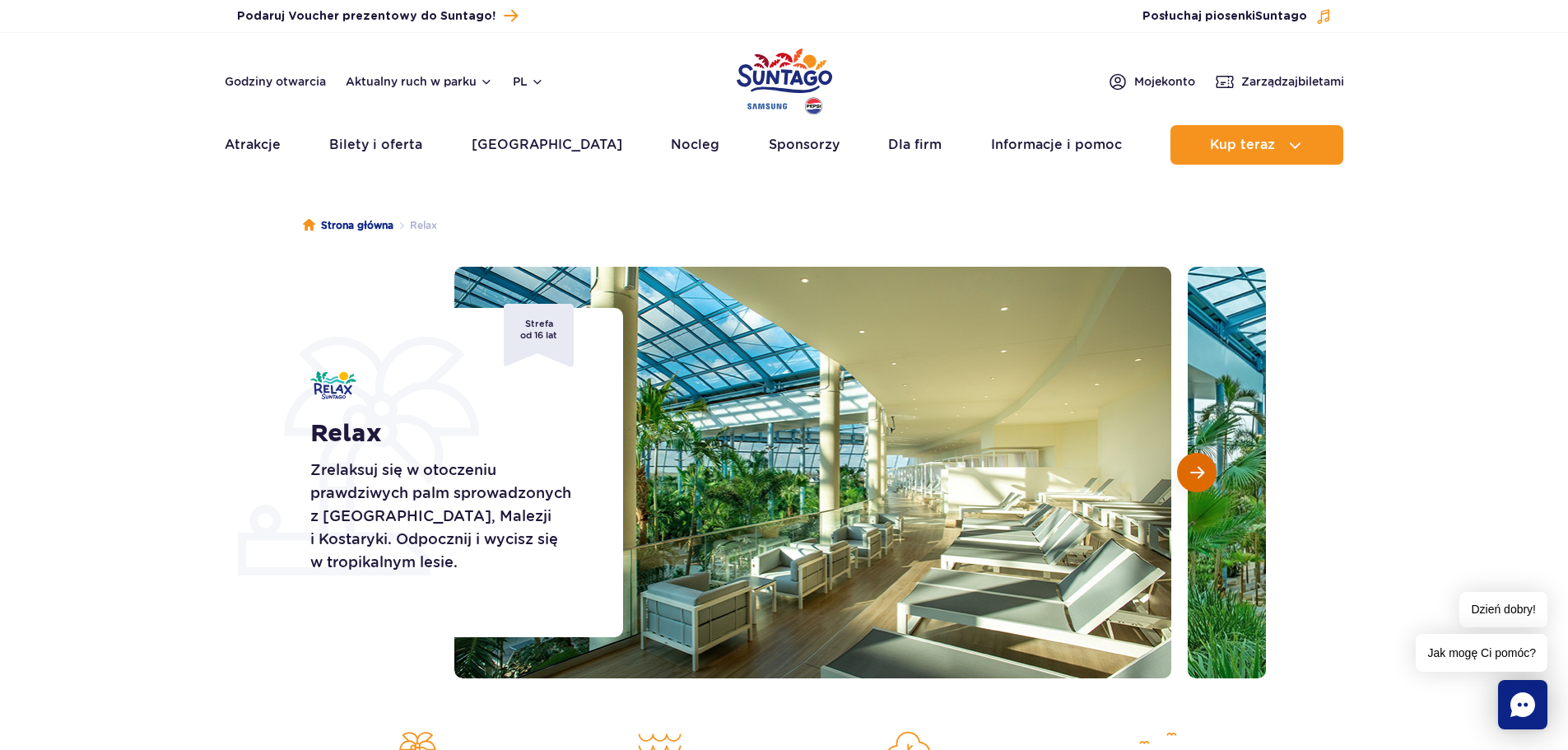
click at [1198, 477] on span "Następny slajd" at bounding box center [1197, 472] width 14 height 14
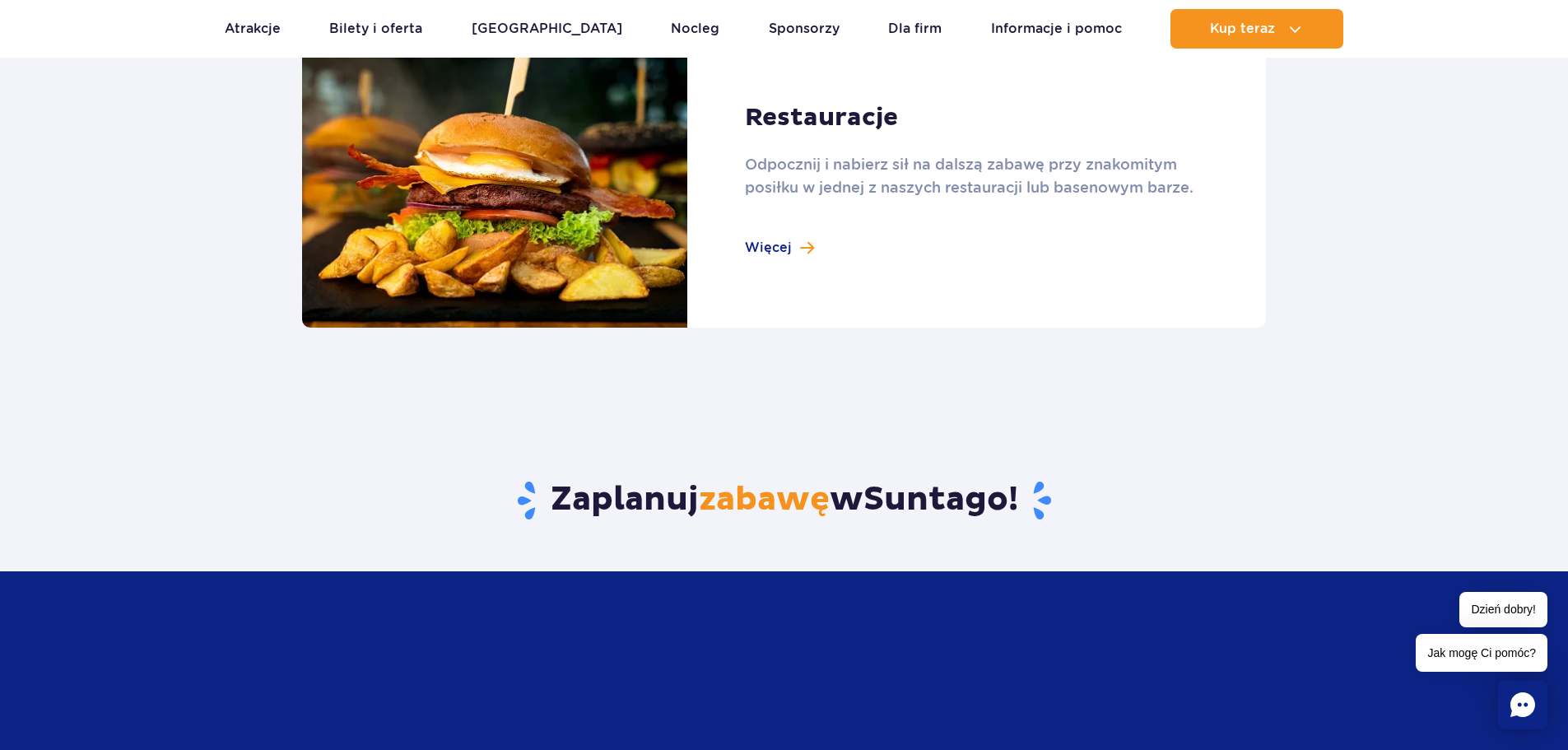
scroll to position [1892, 0]
